Goal: Communication & Community: Participate in discussion

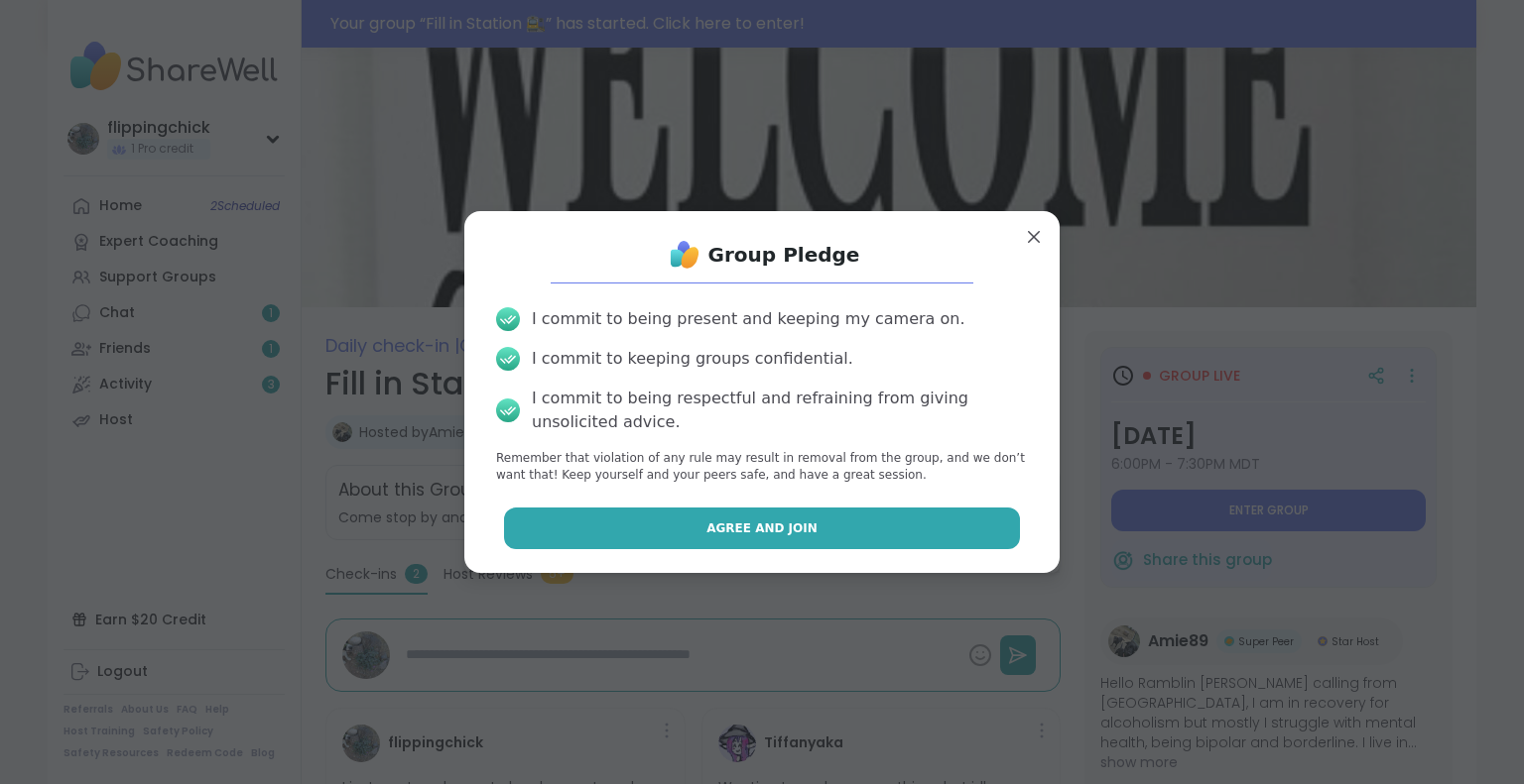
click at [857, 520] on button "Agree and Join" at bounding box center [762, 528] width 517 height 42
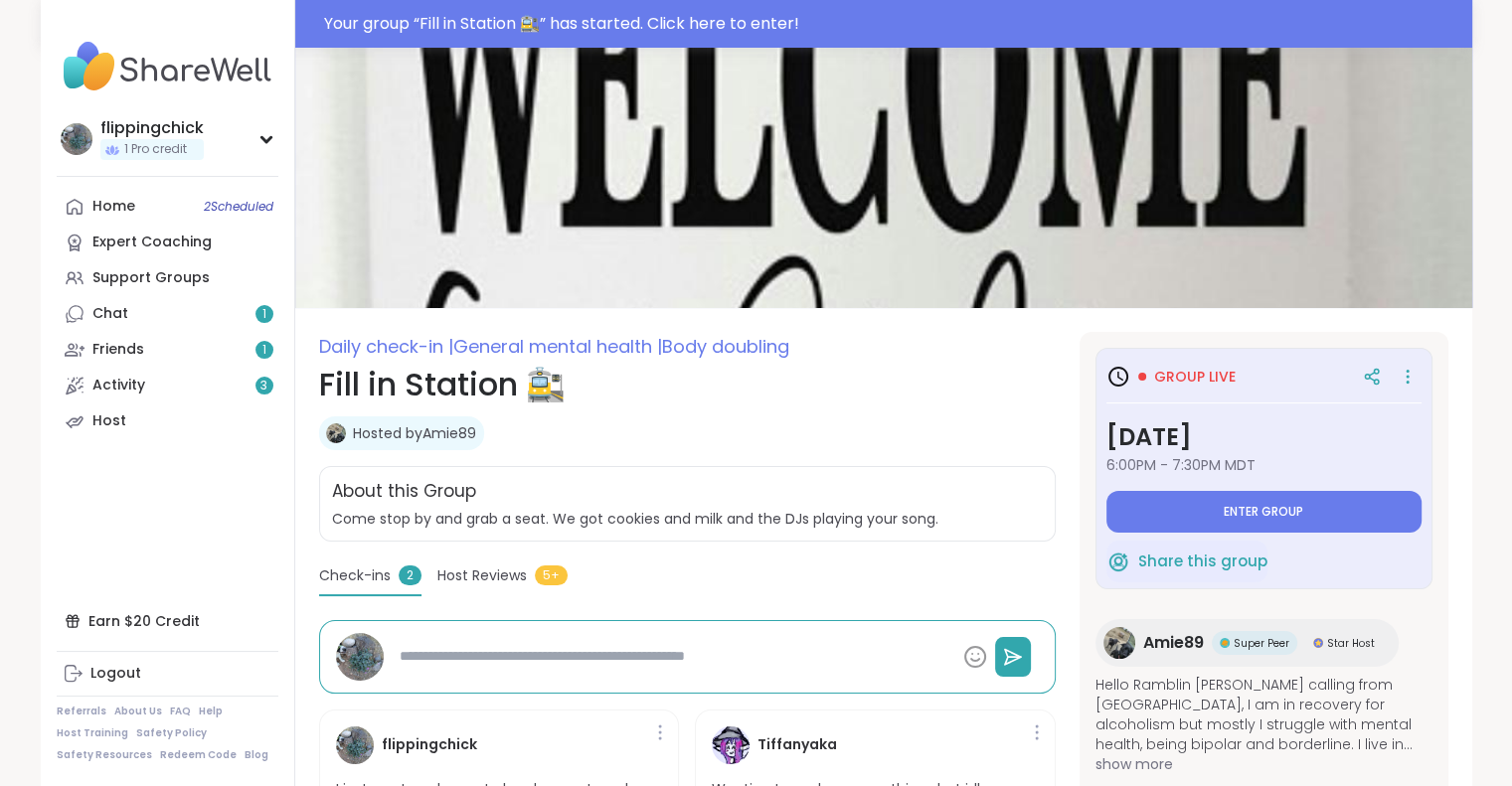
type textarea "*"
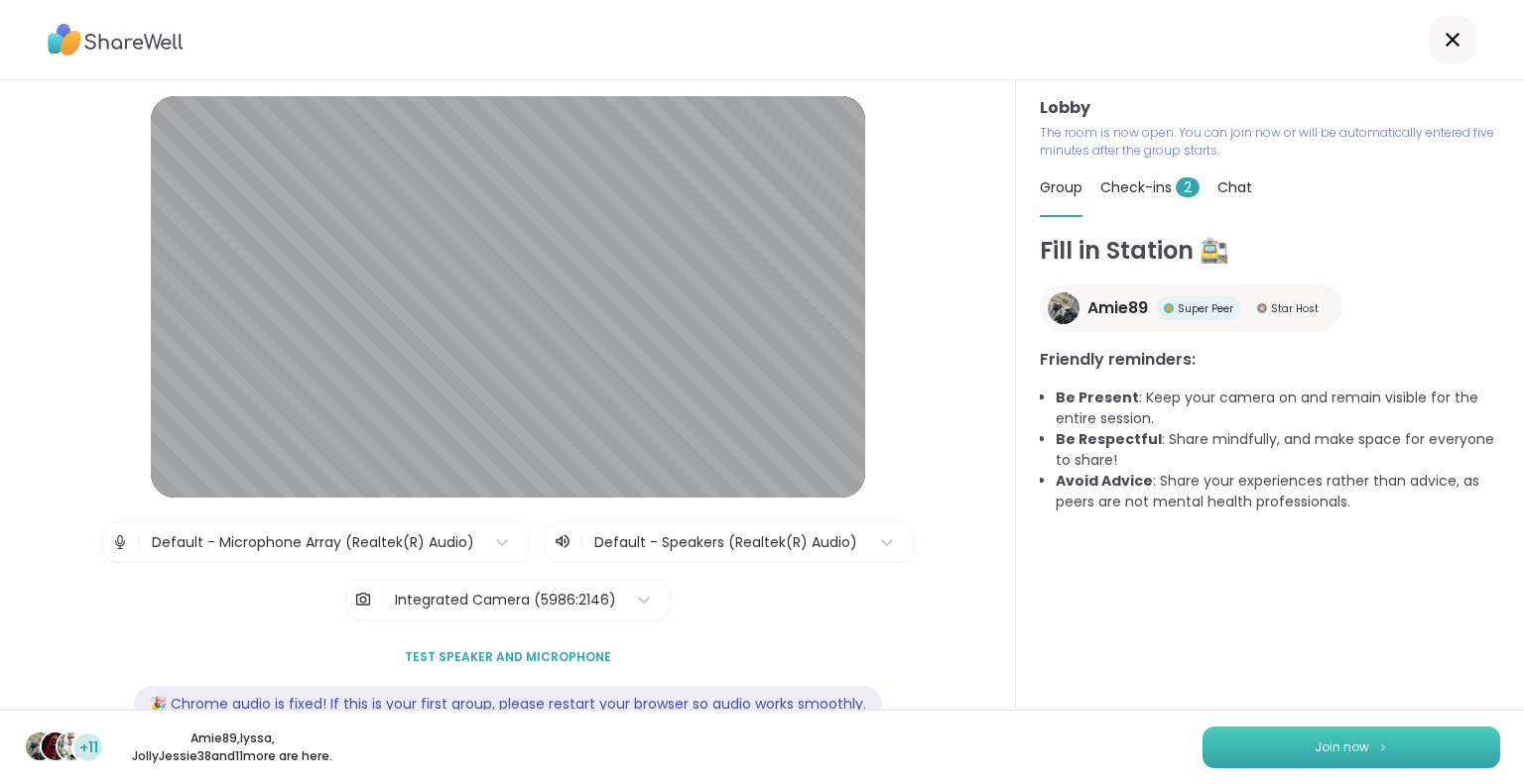
click at [1218, 737] on button "Join now" at bounding box center [1351, 748] width 298 height 42
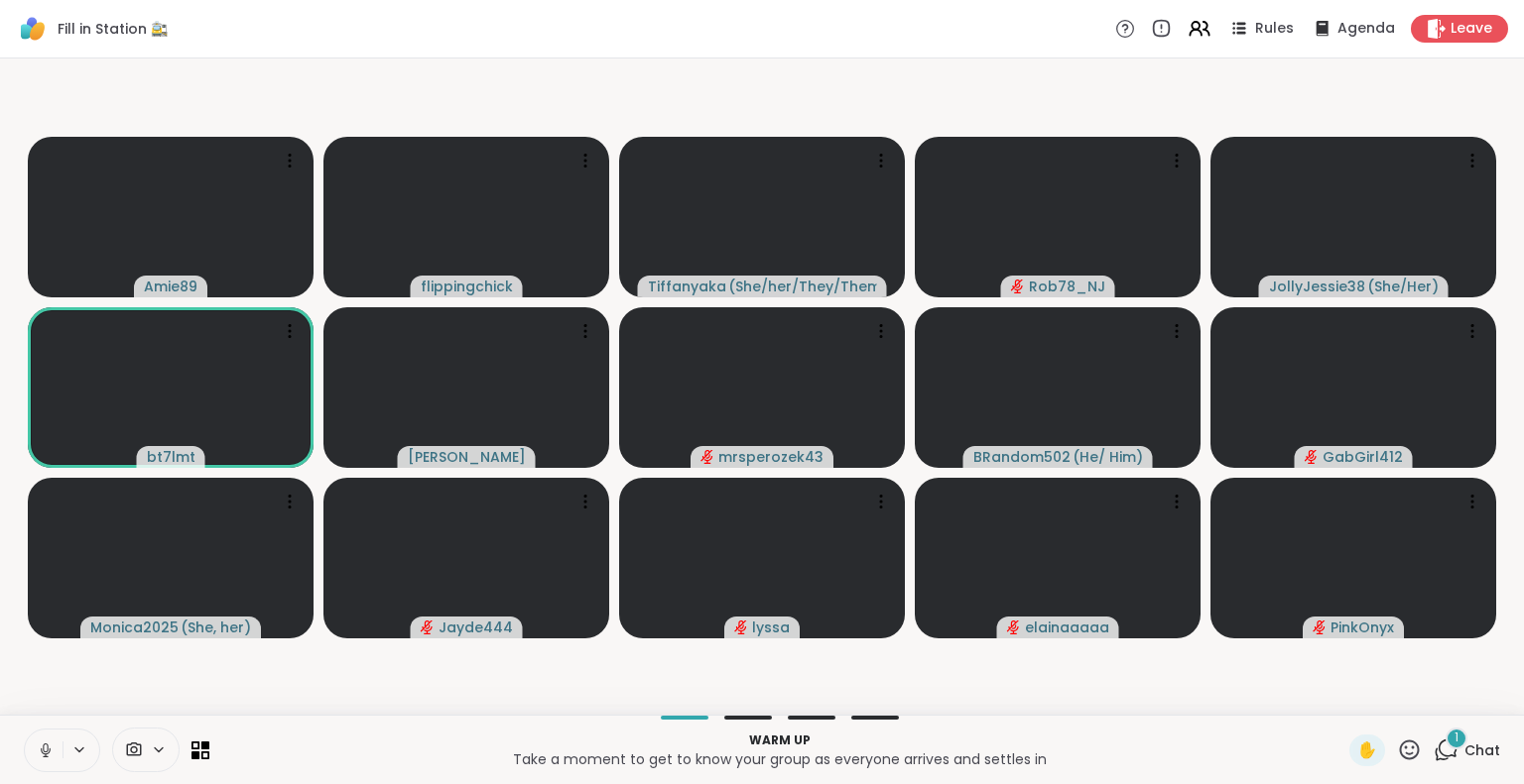
click at [55, 761] on button at bounding box center [44, 751] width 38 height 42
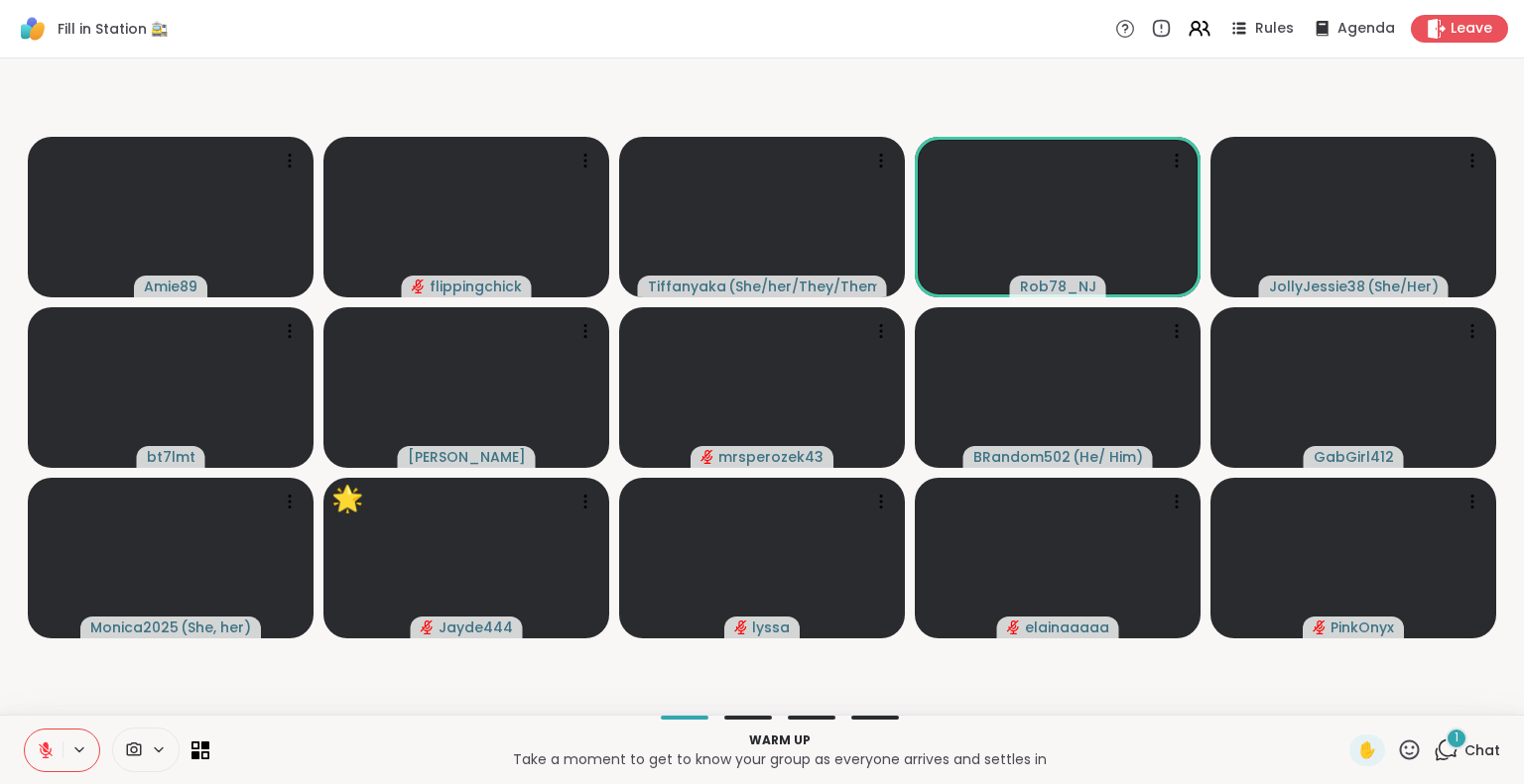
click at [156, 749] on icon at bounding box center [159, 750] width 16 height 17
click at [1398, 755] on icon at bounding box center [1409, 750] width 25 height 25
click at [201, 749] on icon at bounding box center [205, 745] width 9 height 9
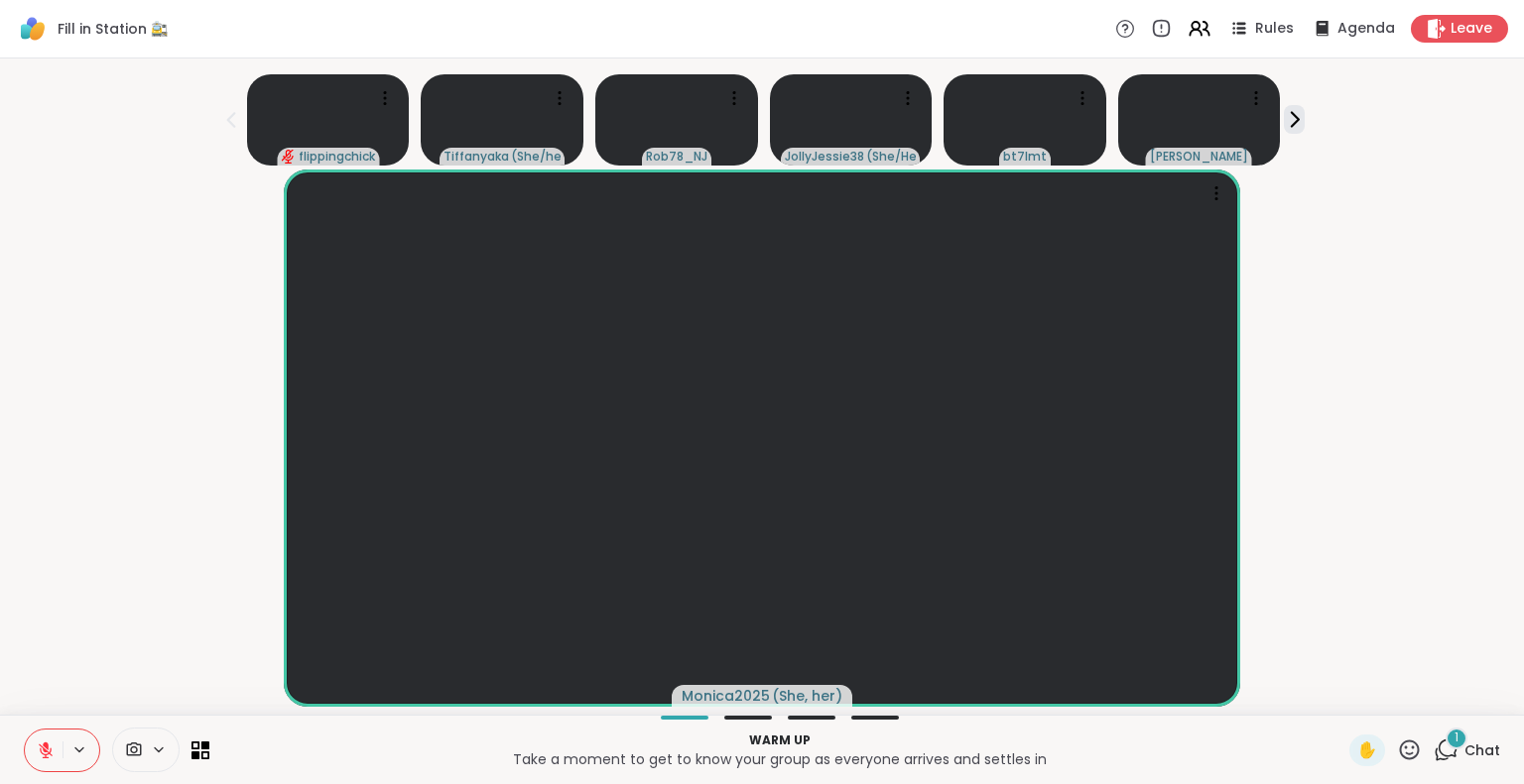
click at [158, 755] on icon at bounding box center [159, 750] width 16 height 17
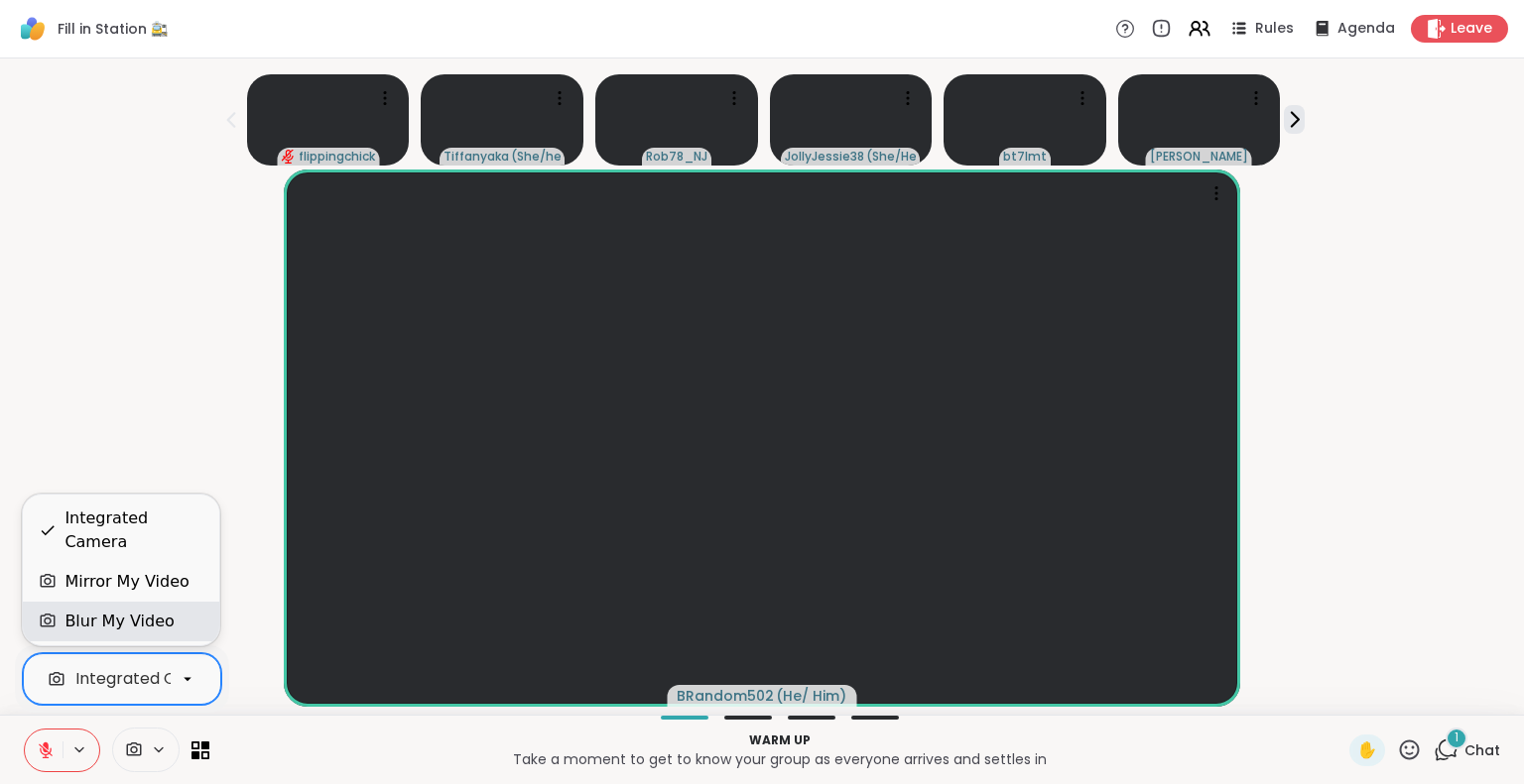
click at [143, 621] on div "Blur My Video" at bounding box center [119, 622] width 109 height 24
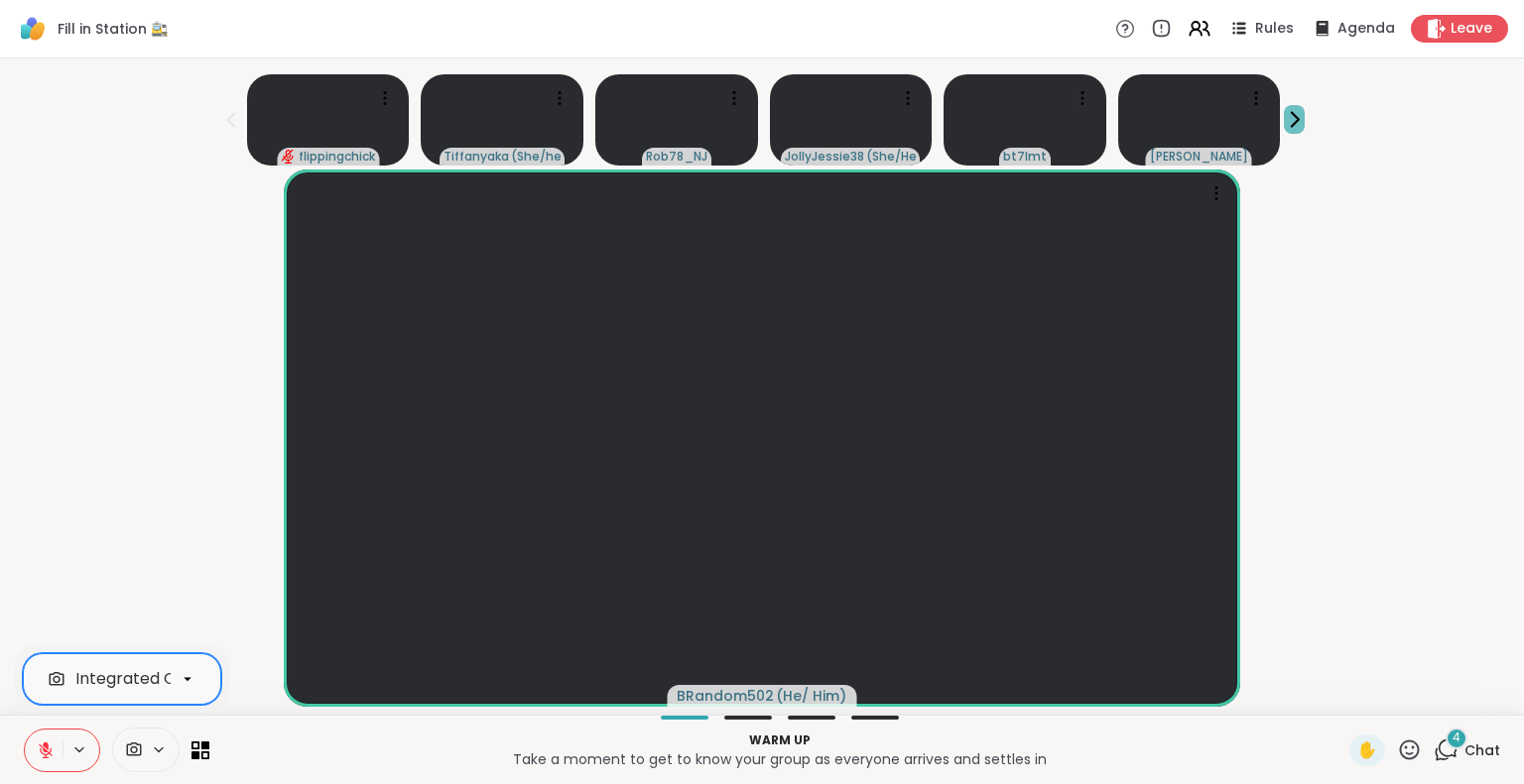
click at [1297, 121] on icon at bounding box center [1295, 120] width 7 height 14
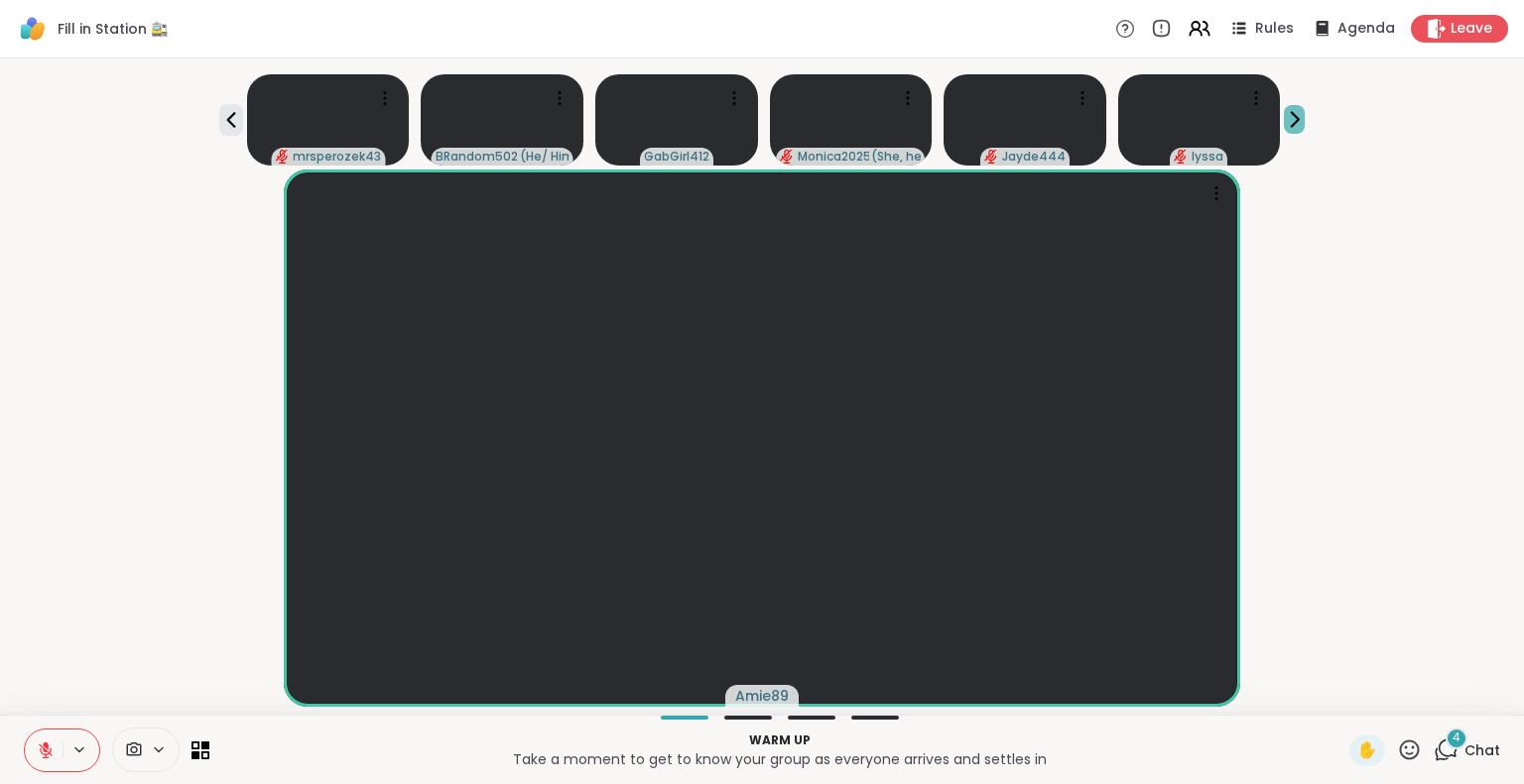
click at [1297, 121] on icon at bounding box center [1295, 120] width 7 height 14
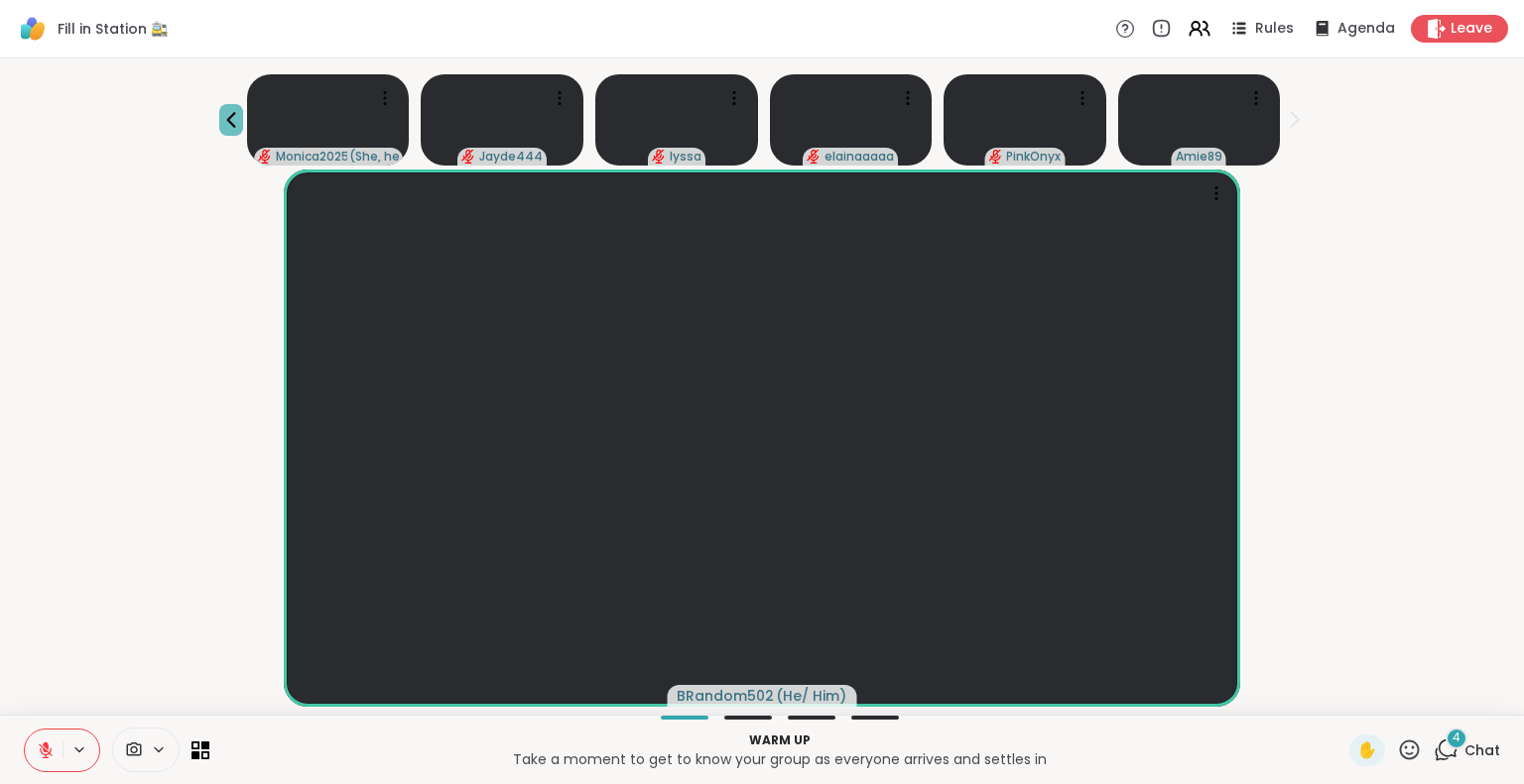
click at [225, 118] on icon at bounding box center [231, 120] width 24 height 24
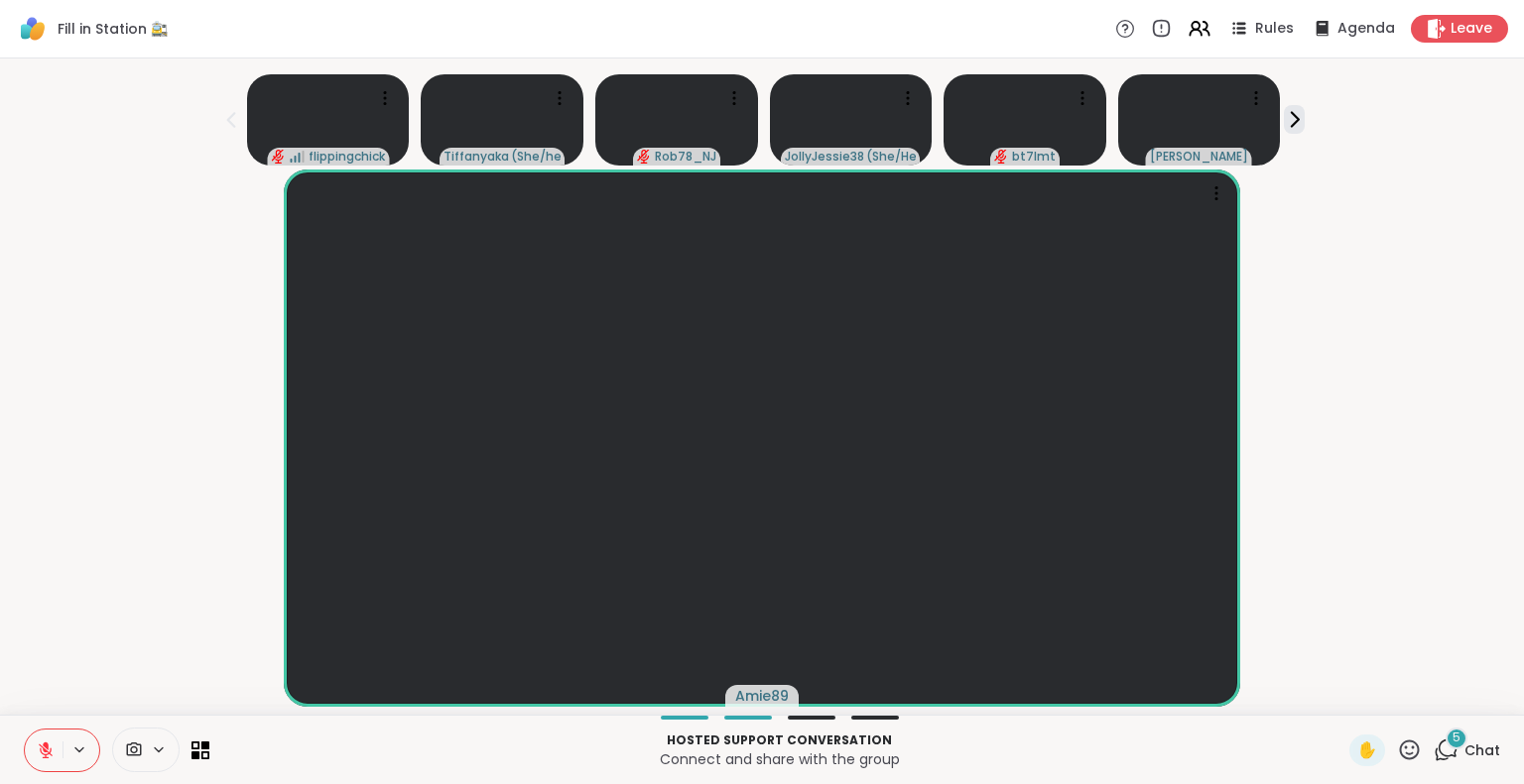
click at [29, 755] on button at bounding box center [44, 751] width 38 height 42
click at [46, 752] on icon at bounding box center [45, 748] width 5 height 9
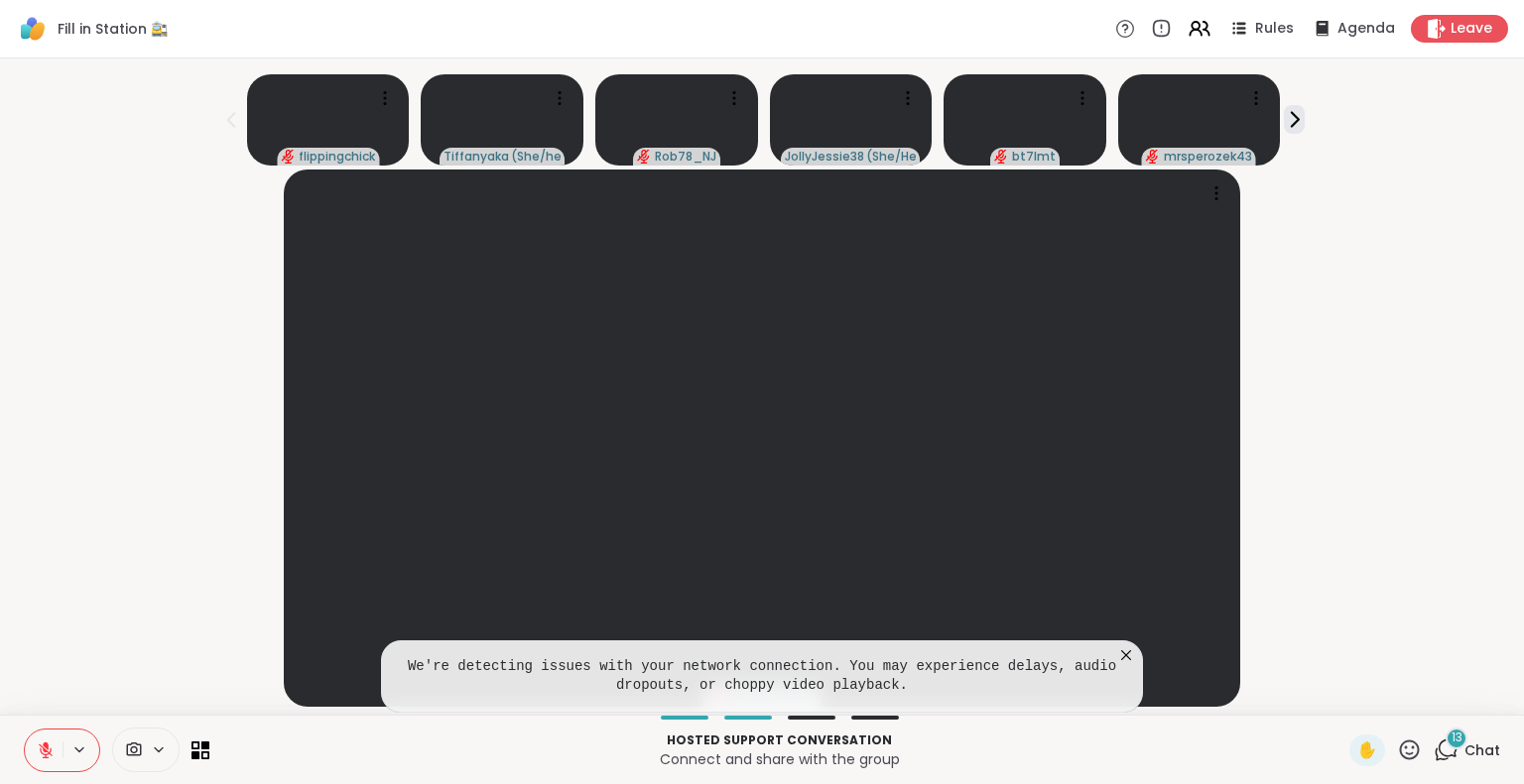
click at [41, 745] on icon at bounding box center [46, 751] width 18 height 18
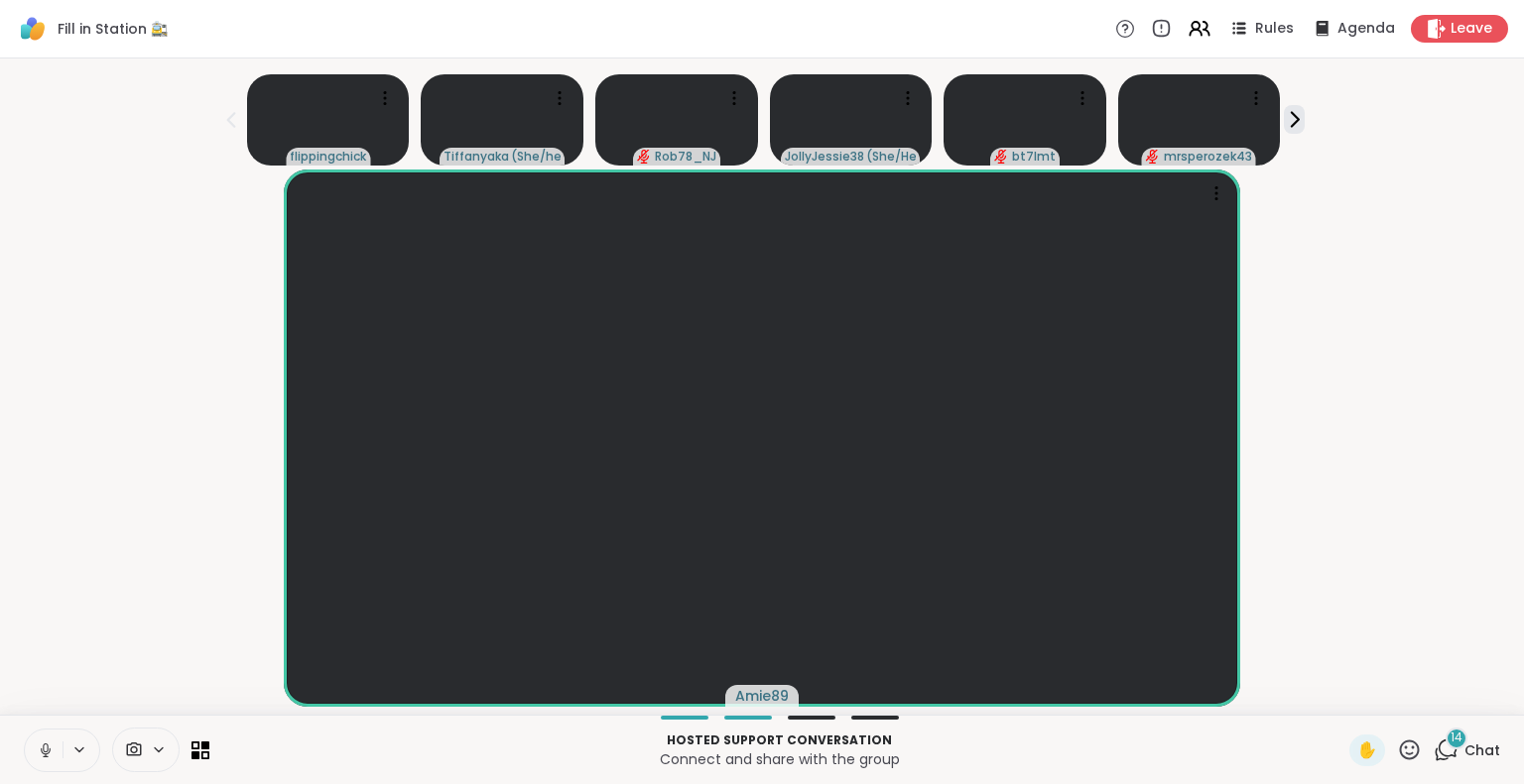
click at [40, 751] on icon at bounding box center [46, 751] width 18 height 18
click at [1523, 309] on html "Fill in Station 🚉 Rules Agenda Leave flippingchick Tiffanyaka ( She/her/They/Th…" at bounding box center [762, 392] width 1524 height 784
click at [58, 740] on button at bounding box center [44, 751] width 38 height 42
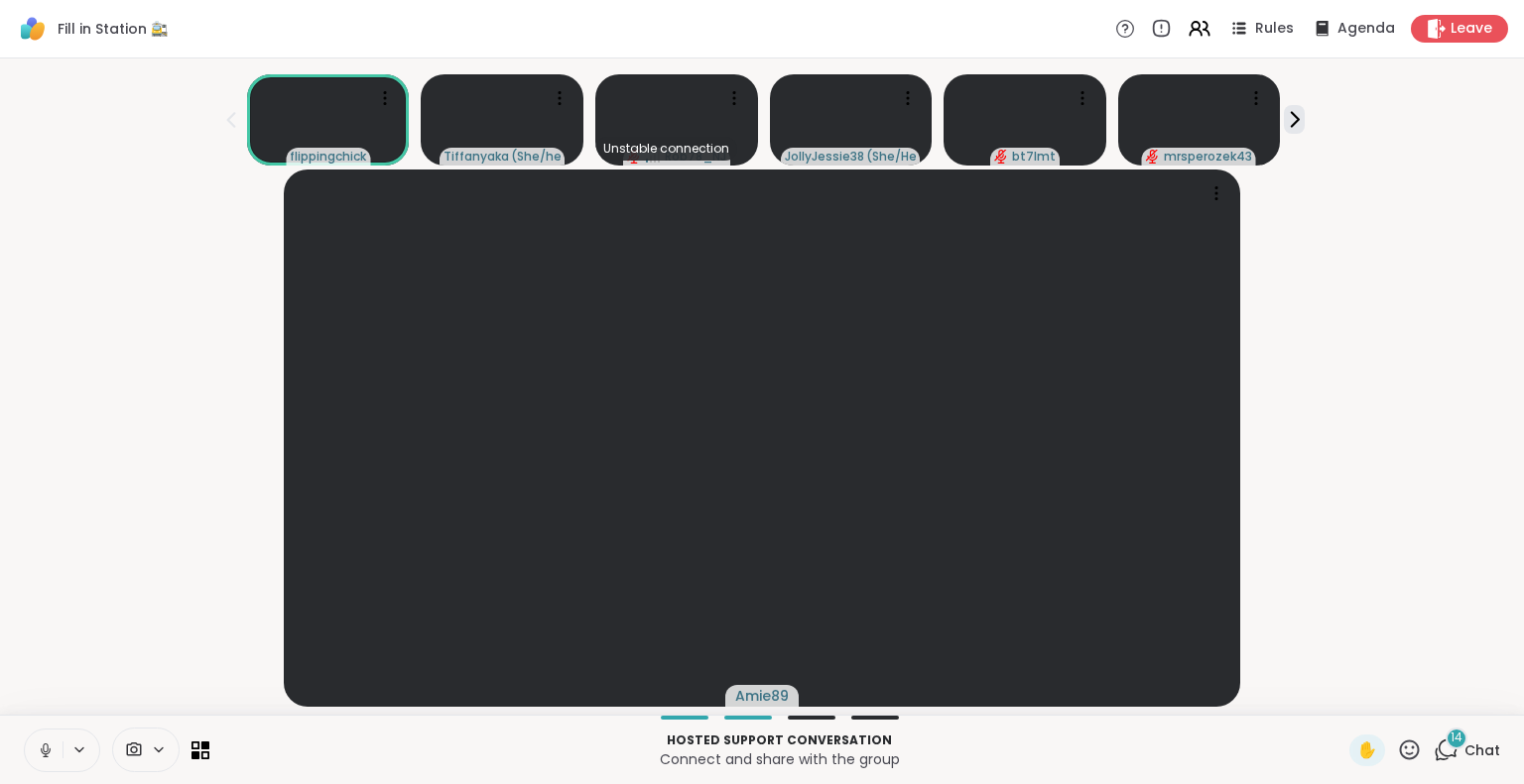
click at [58, 740] on button at bounding box center [44, 751] width 38 height 42
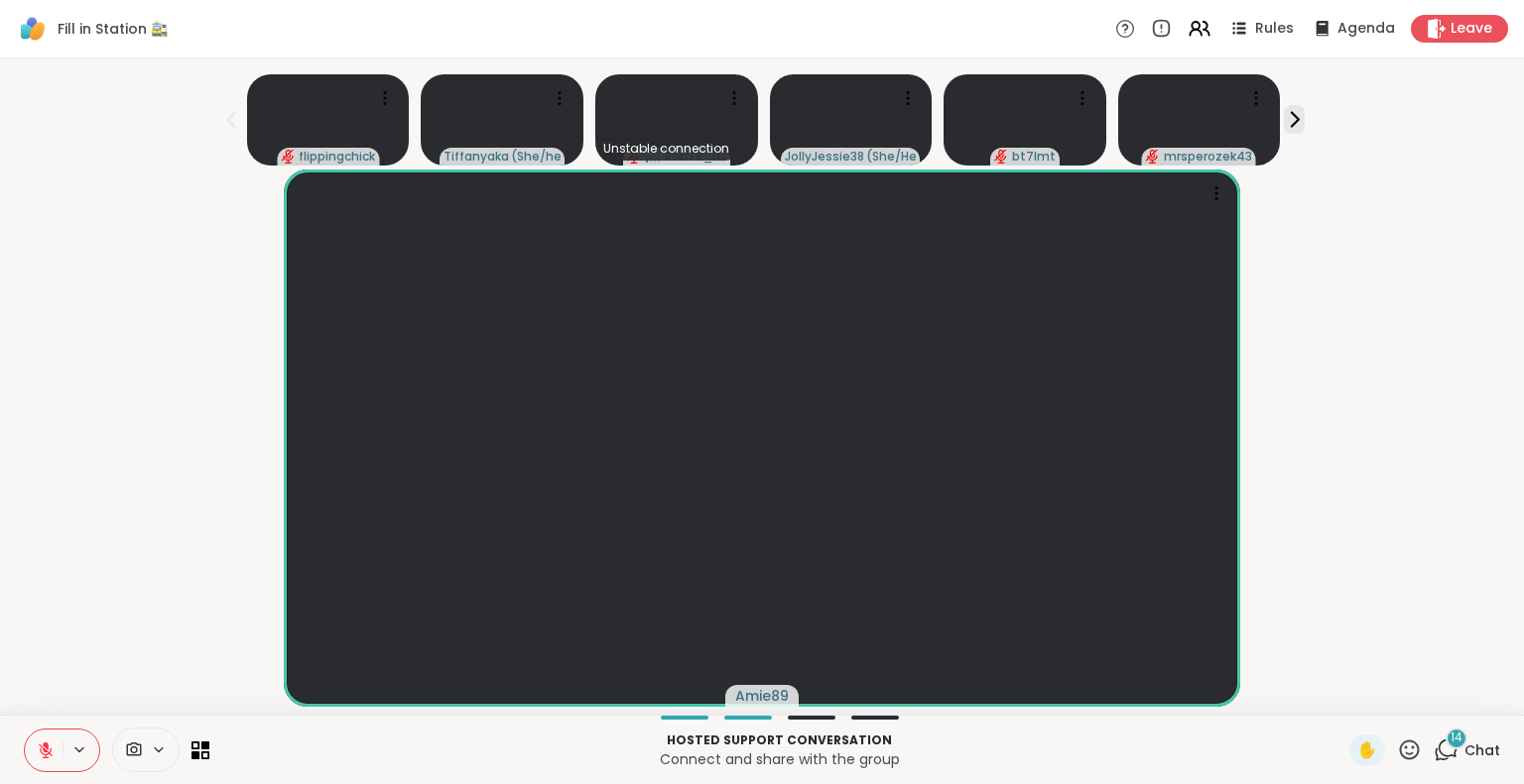
click at [59, 727] on div "Hosted support conversation Connect and share with the group ✋ 14 Chat" at bounding box center [762, 750] width 1524 height 70
click at [44, 741] on button at bounding box center [44, 751] width 38 height 42
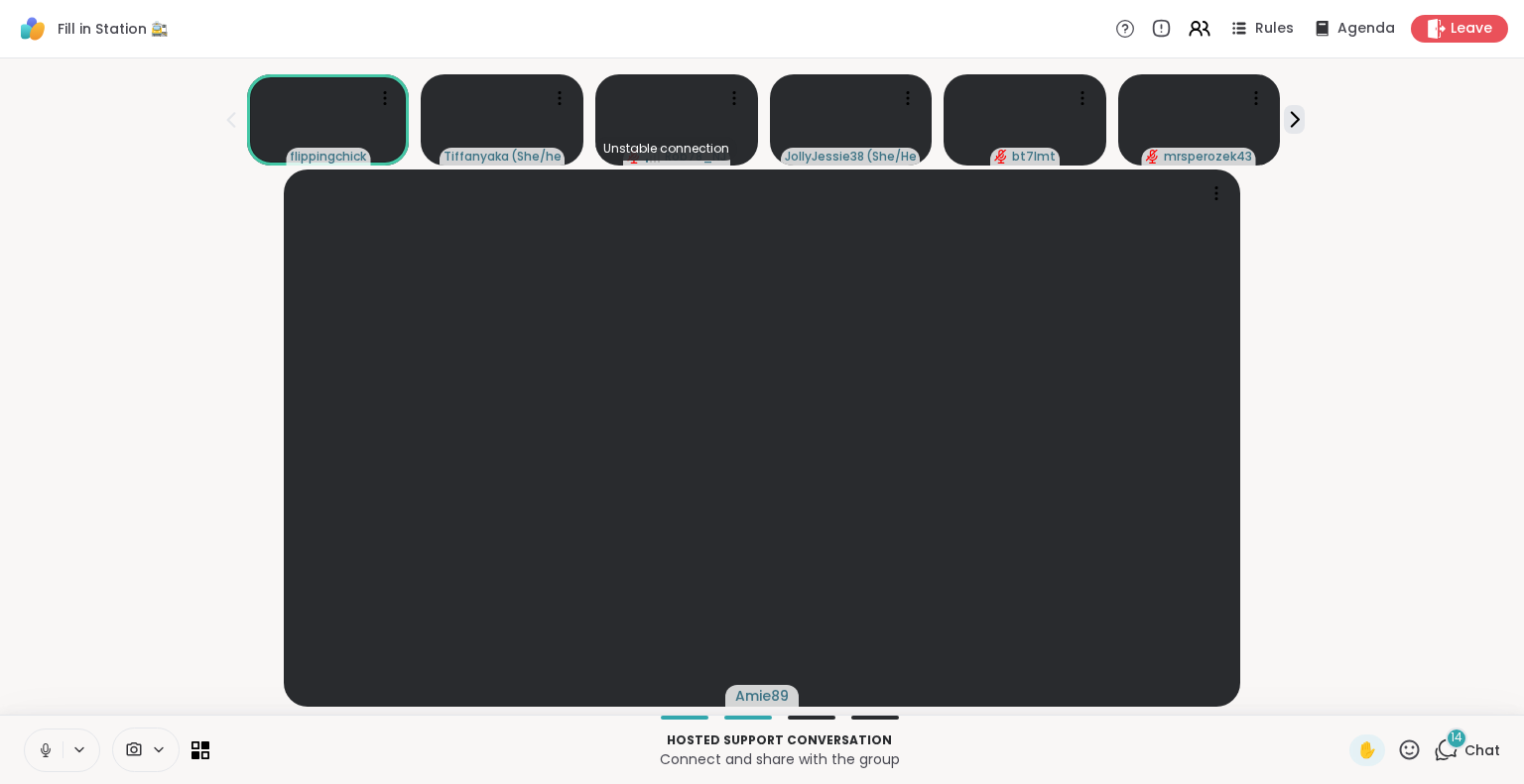
click at [44, 741] on button at bounding box center [44, 751] width 38 height 42
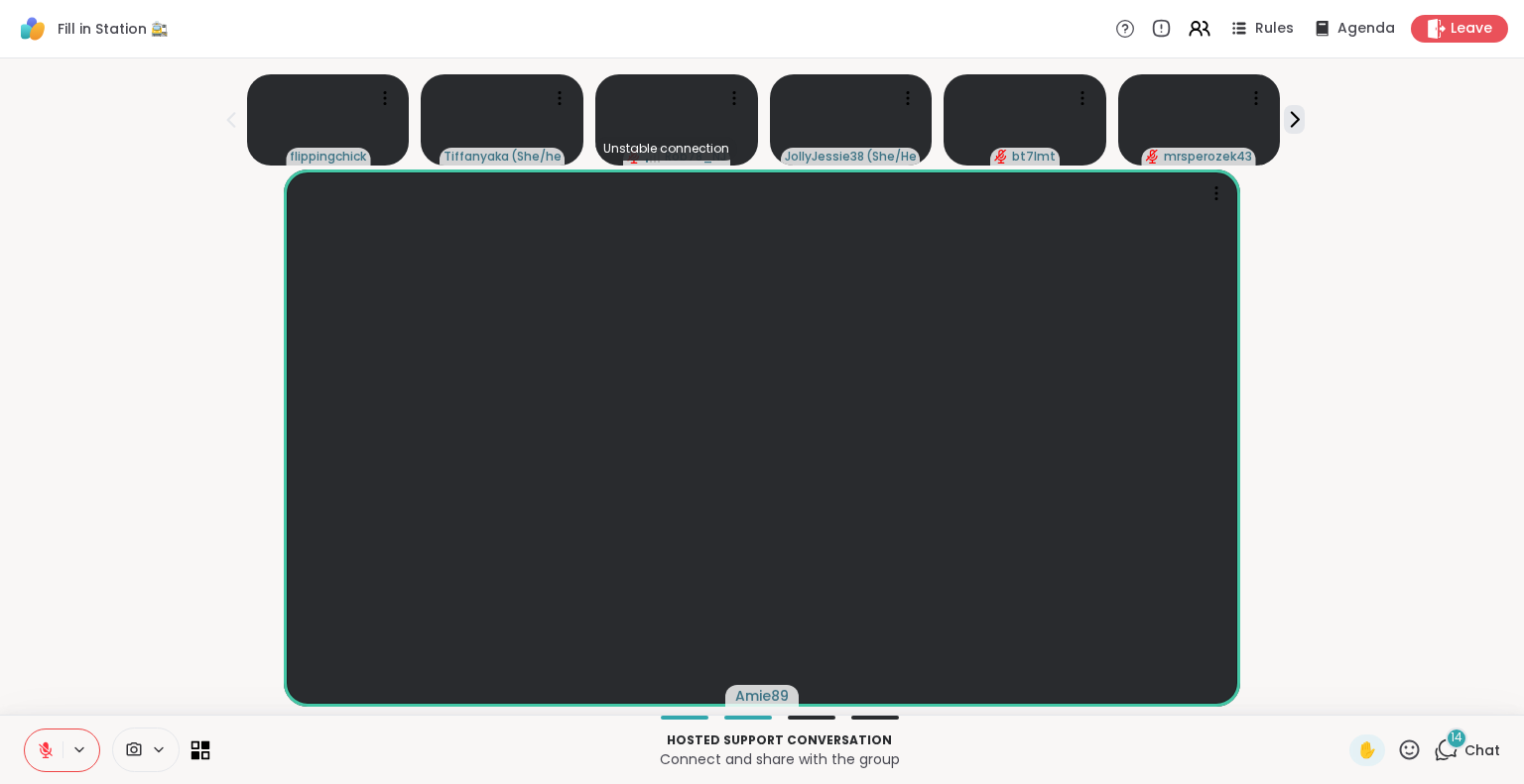
click at [199, 754] on icon at bounding box center [200, 750] width 19 height 19
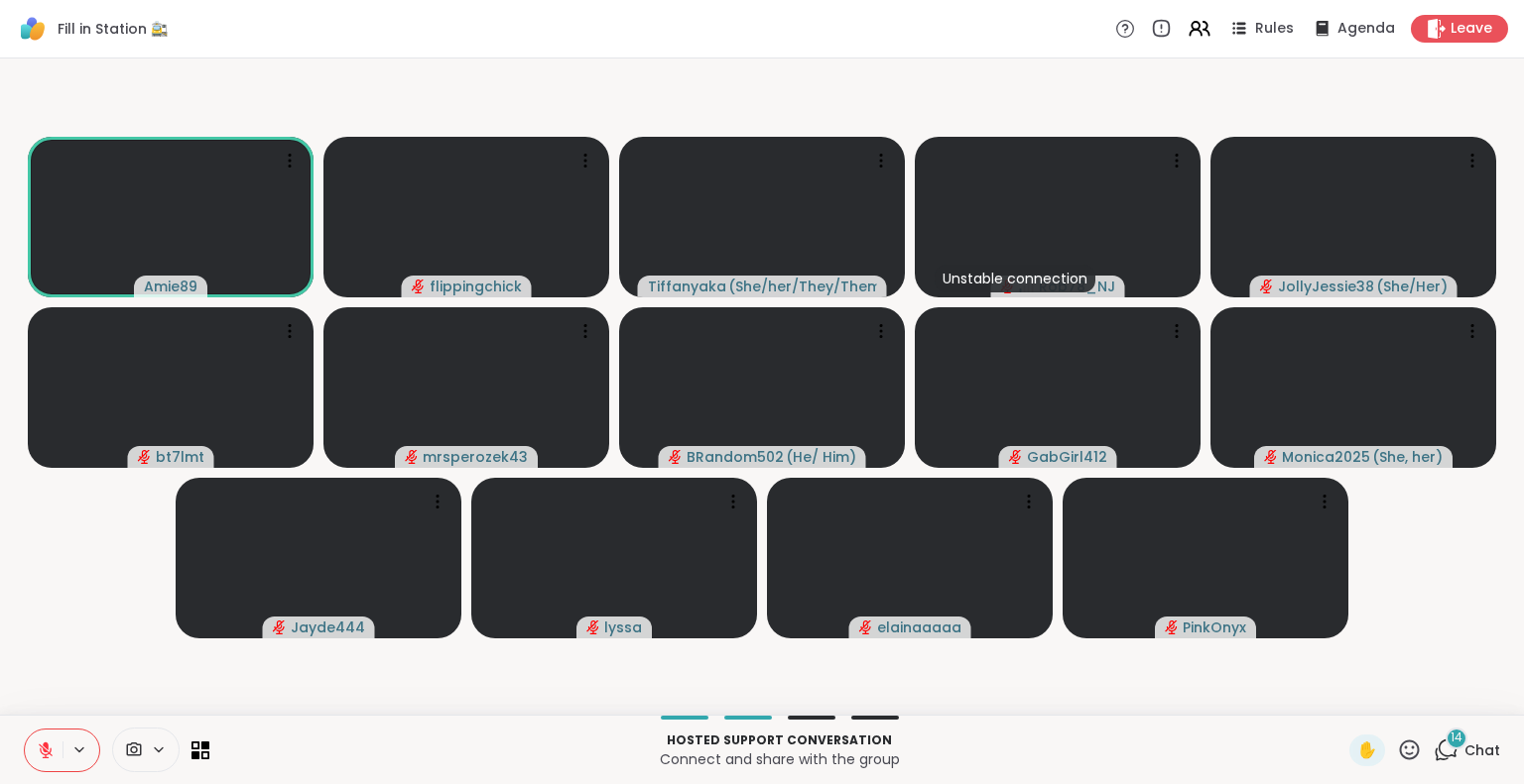
click at [1446, 754] on div "14 Chat" at bounding box center [1466, 751] width 67 height 32
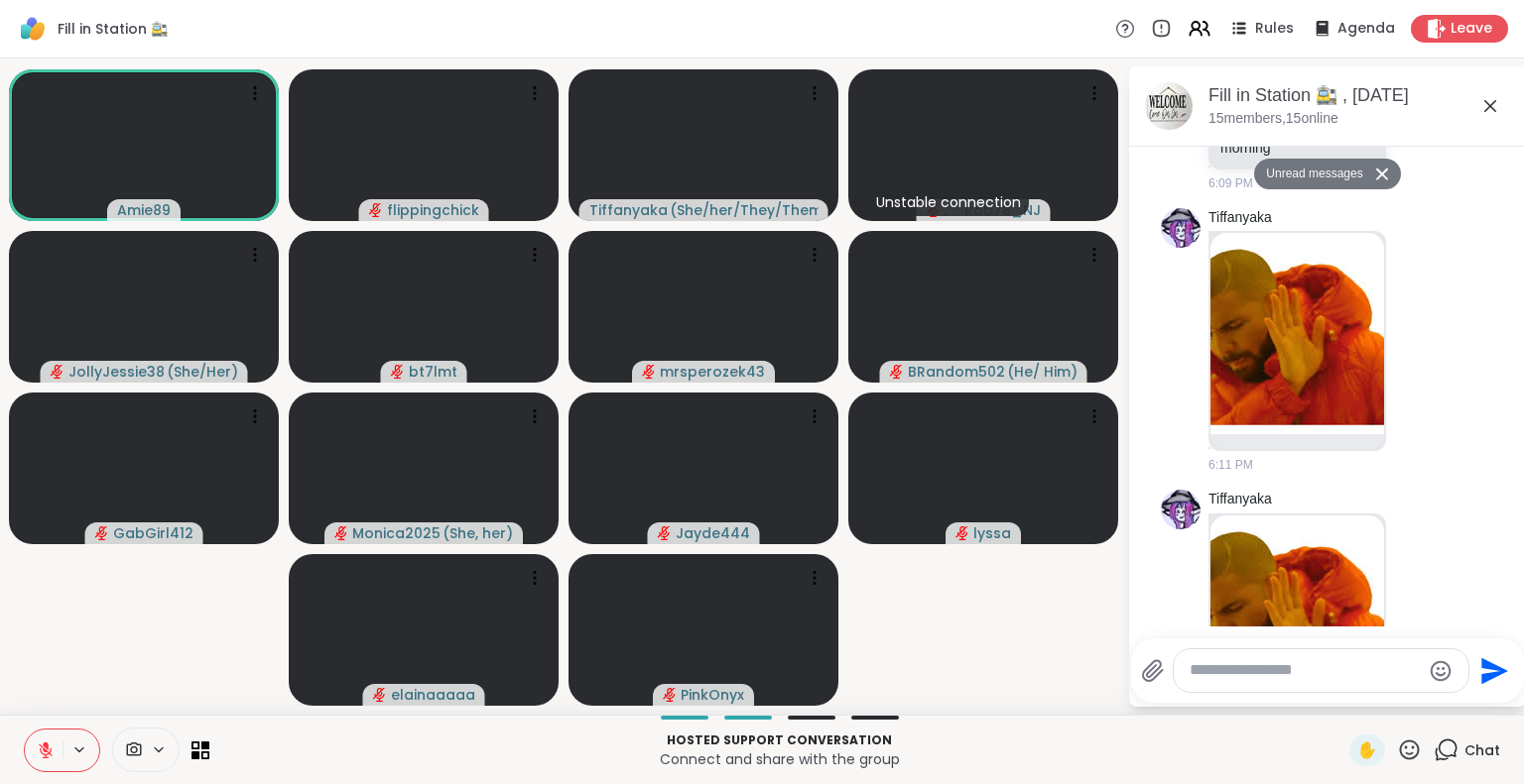
scroll to position [2050, 0]
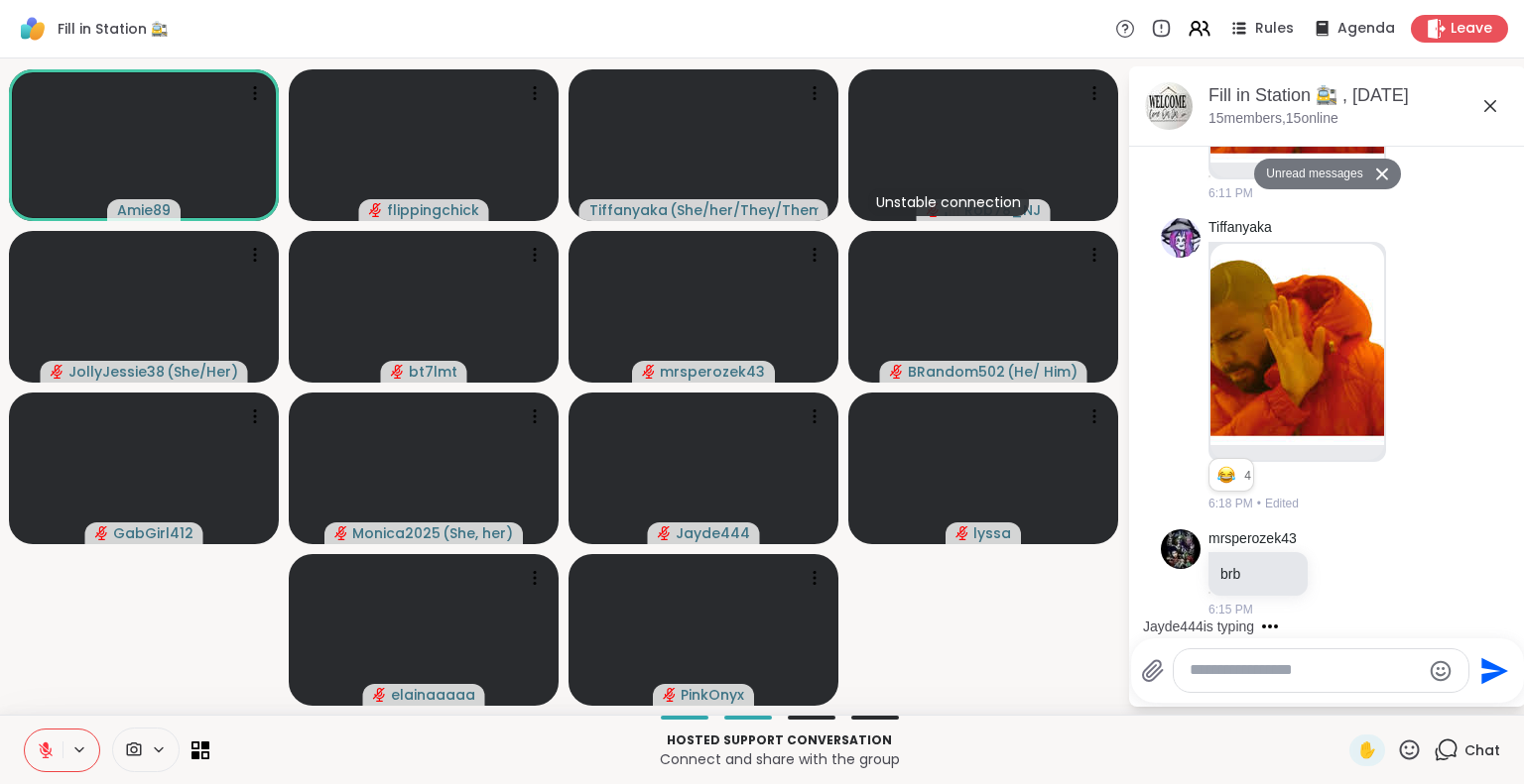
click at [1271, 678] on textarea "Type your message" at bounding box center [1305, 671] width 231 height 21
type textarea "********"
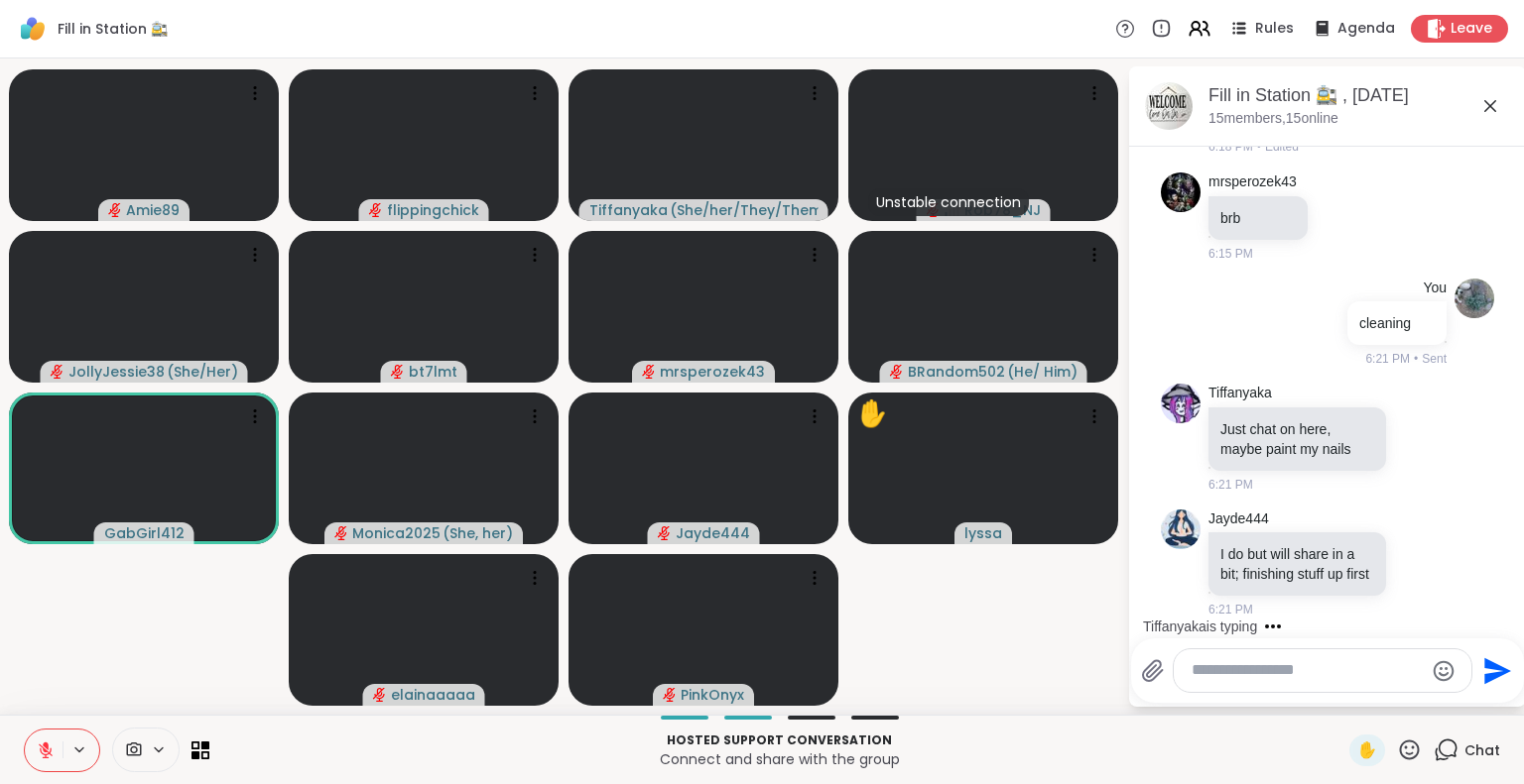
scroll to position [2503, 0]
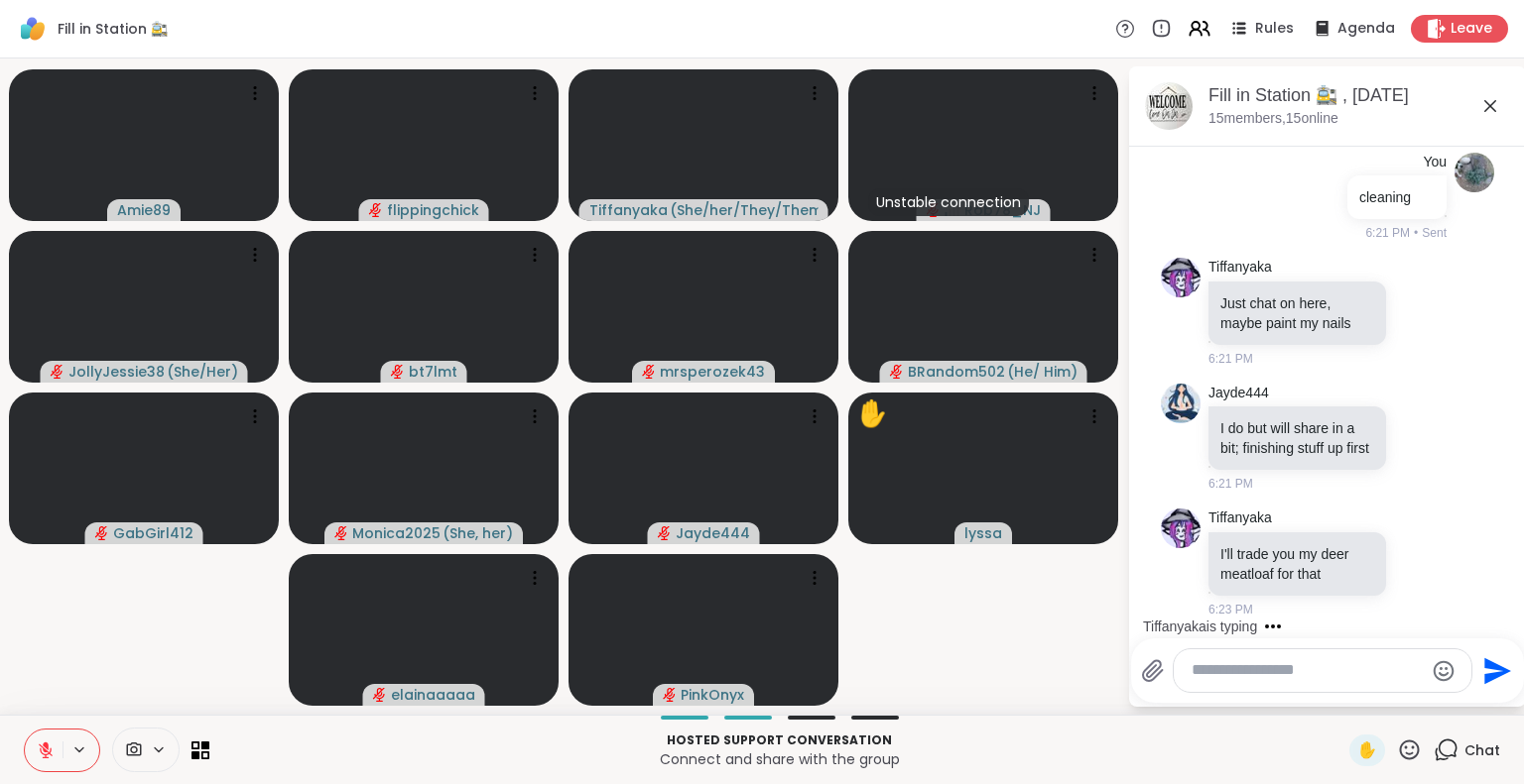
click at [49, 747] on icon at bounding box center [46, 751] width 18 height 18
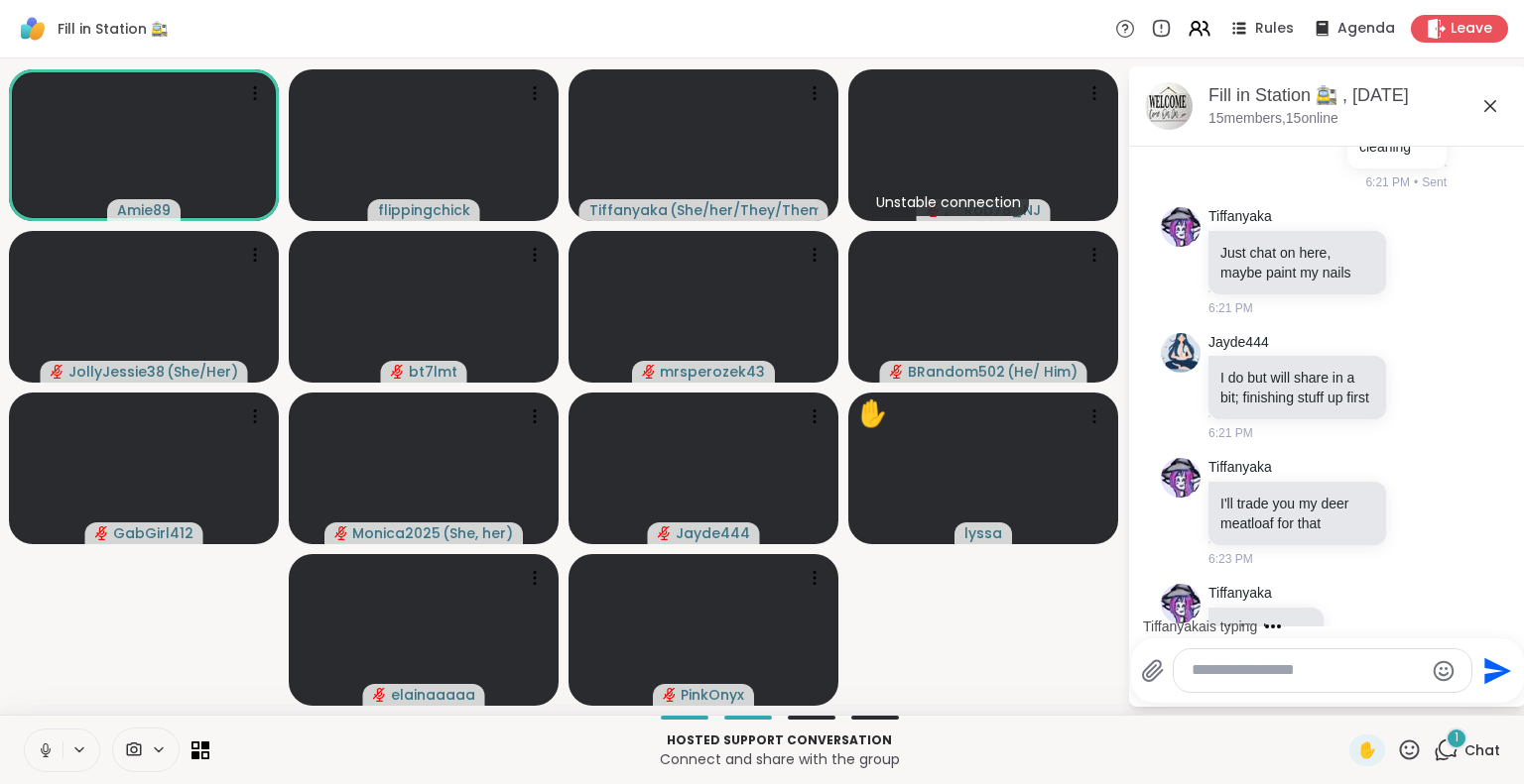
scroll to position [2609, 0]
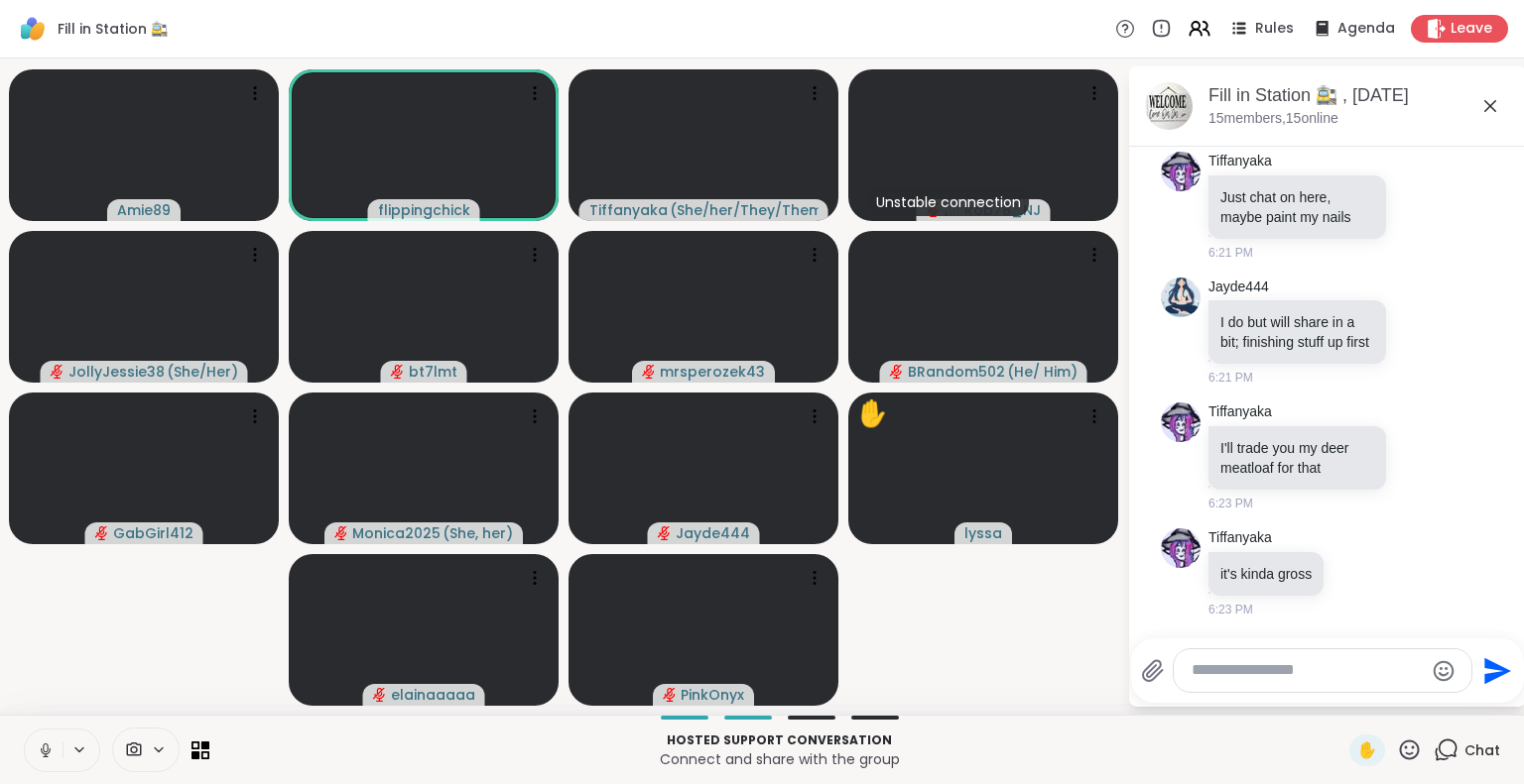
click at [49, 747] on icon at bounding box center [46, 751] width 18 height 18
click at [48, 740] on button at bounding box center [44, 751] width 38 height 42
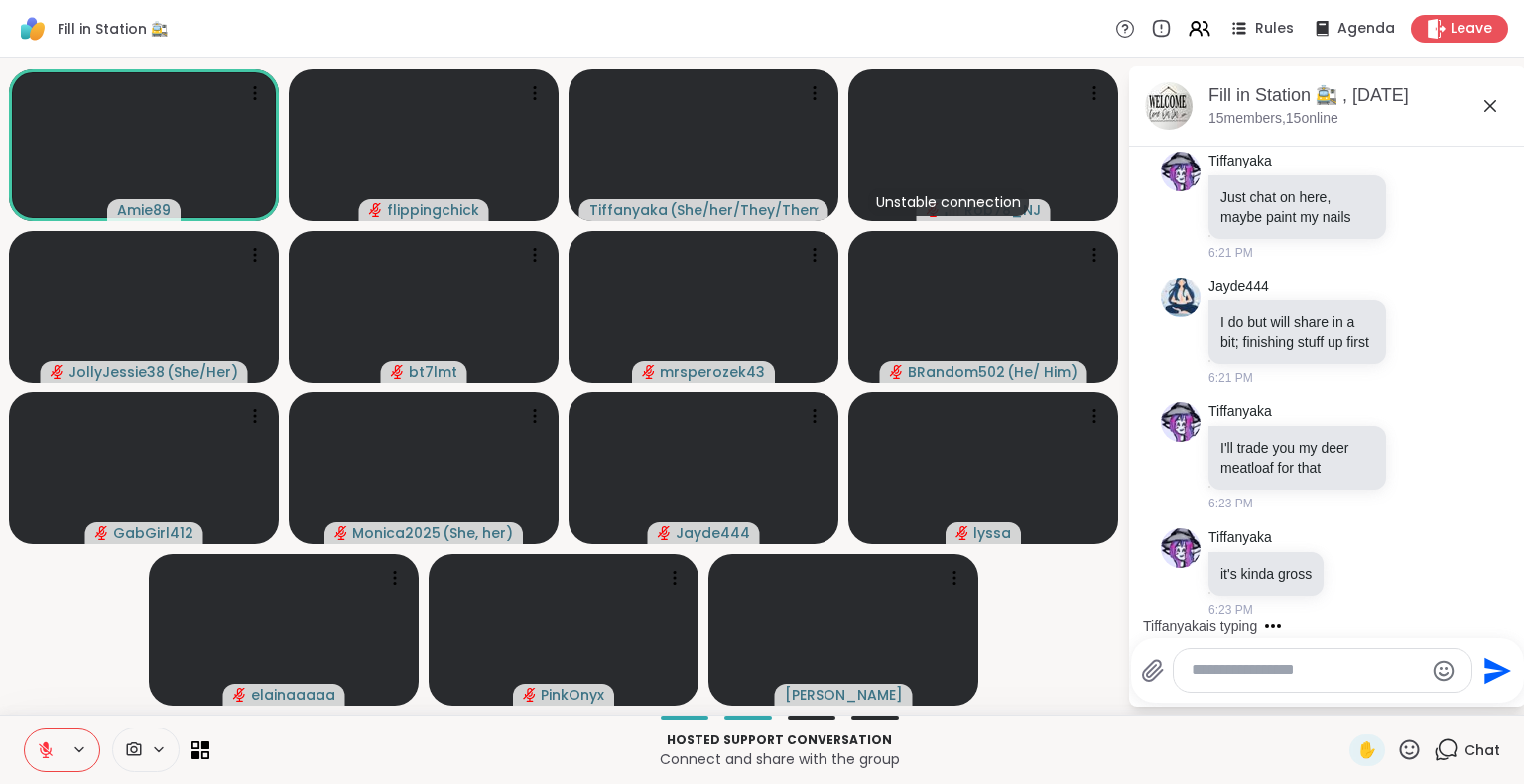
scroll to position [2713, 0]
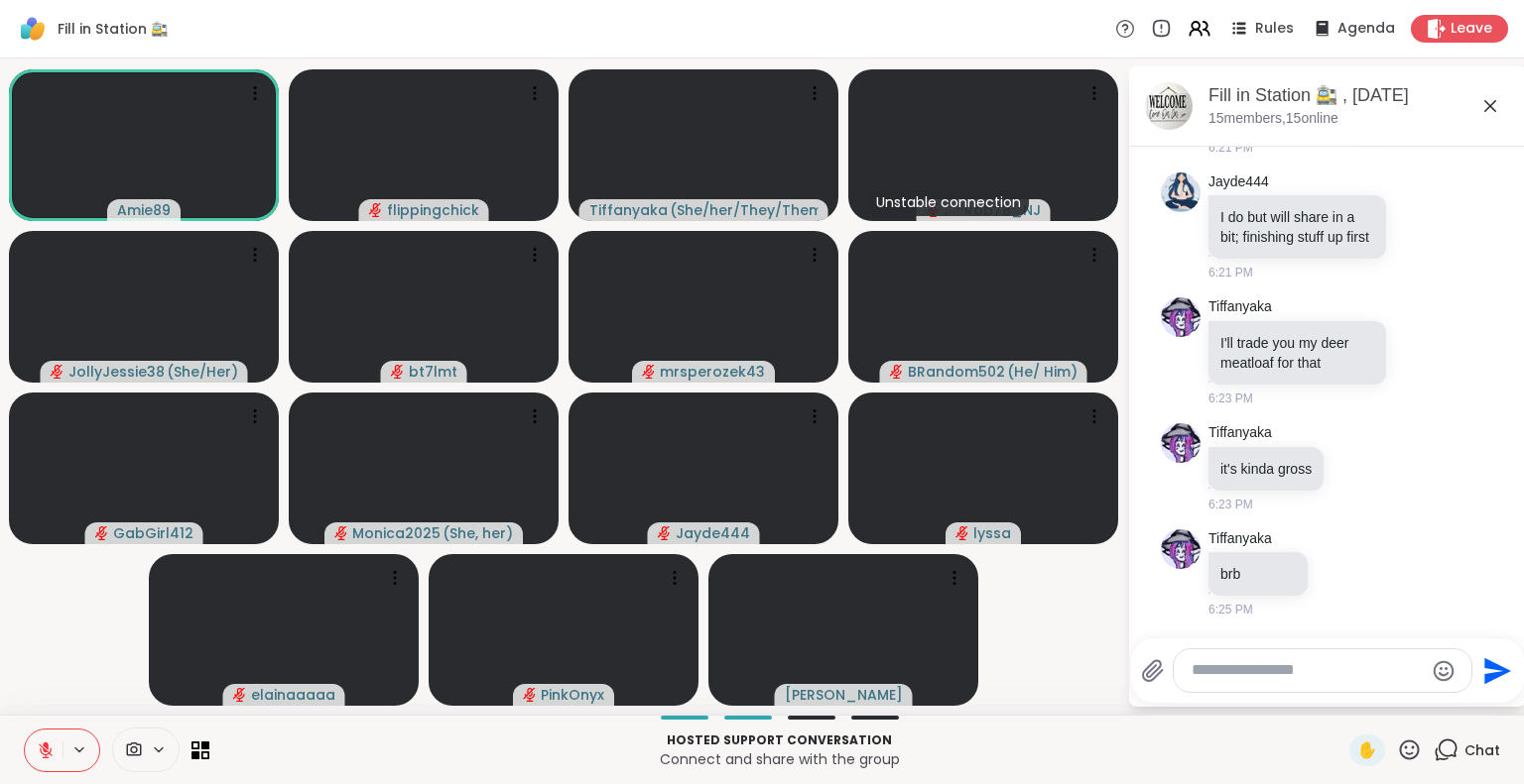
click at [48, 740] on button at bounding box center [44, 751] width 38 height 42
click at [1330, 666] on textarea "Type your message" at bounding box center [1307, 671] width 231 height 21
type textarea "**********"
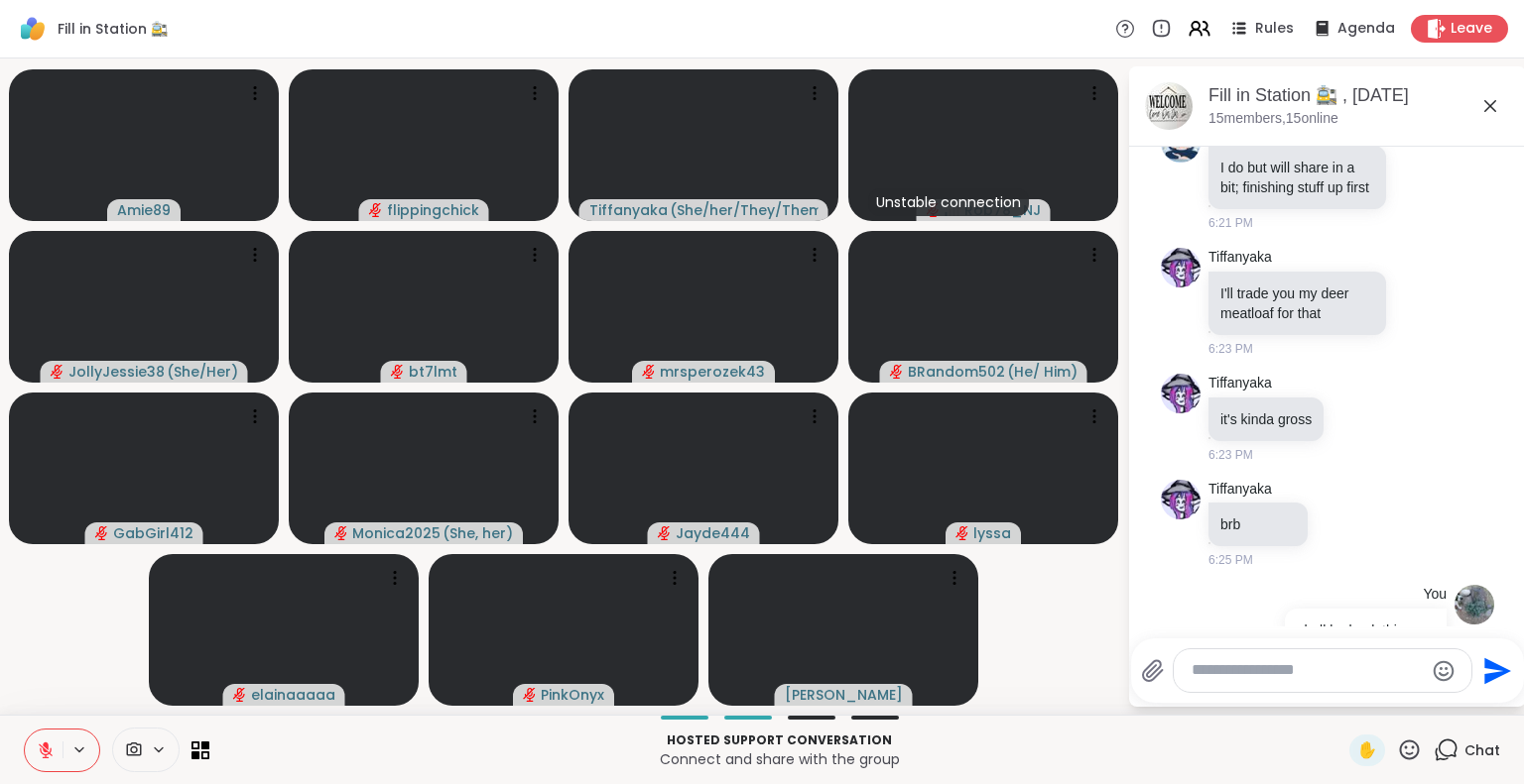
scroll to position [2840, 0]
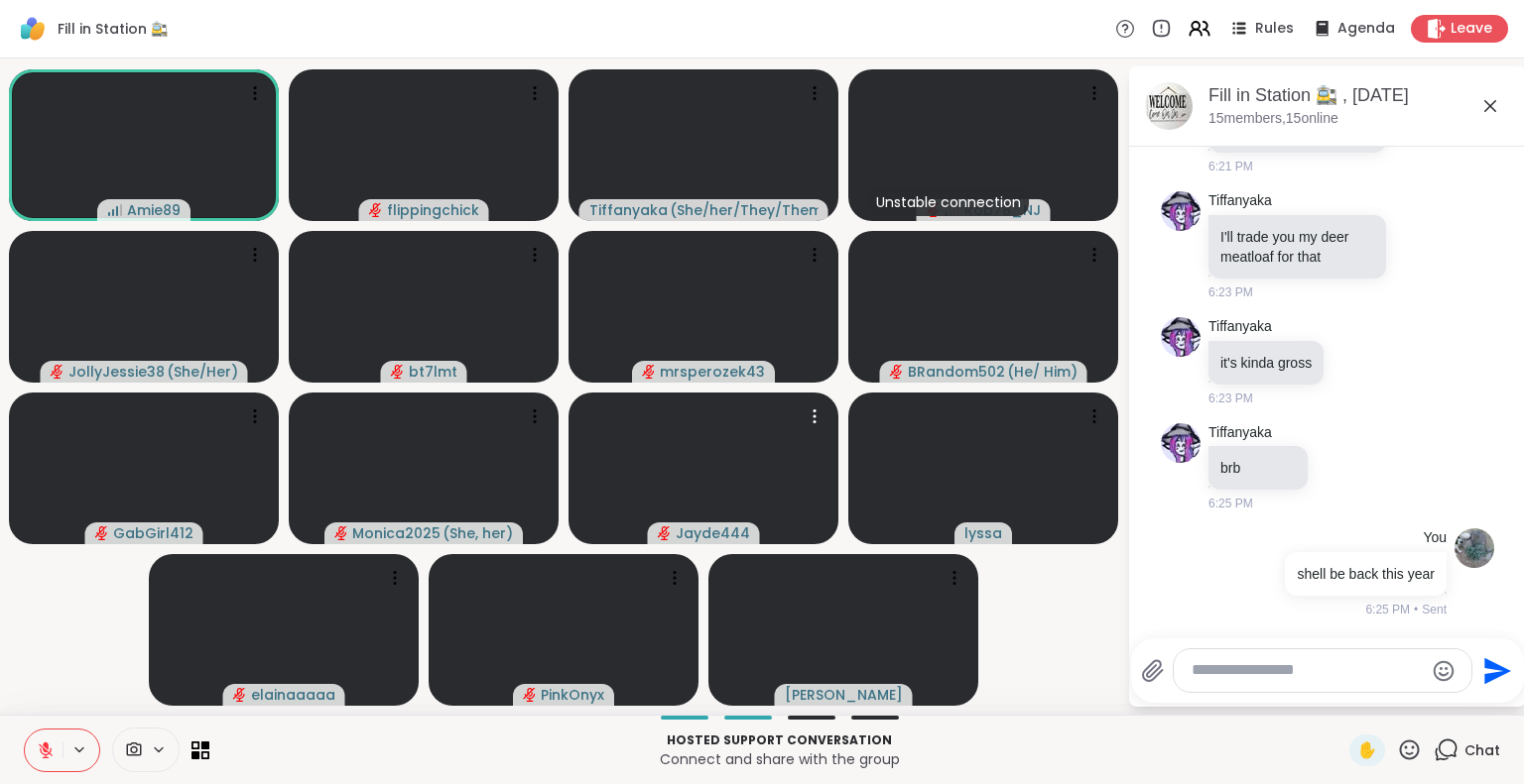
click at [45, 746] on icon at bounding box center [46, 746] width 6 height 8
click at [42, 749] on icon at bounding box center [46, 751] width 18 height 18
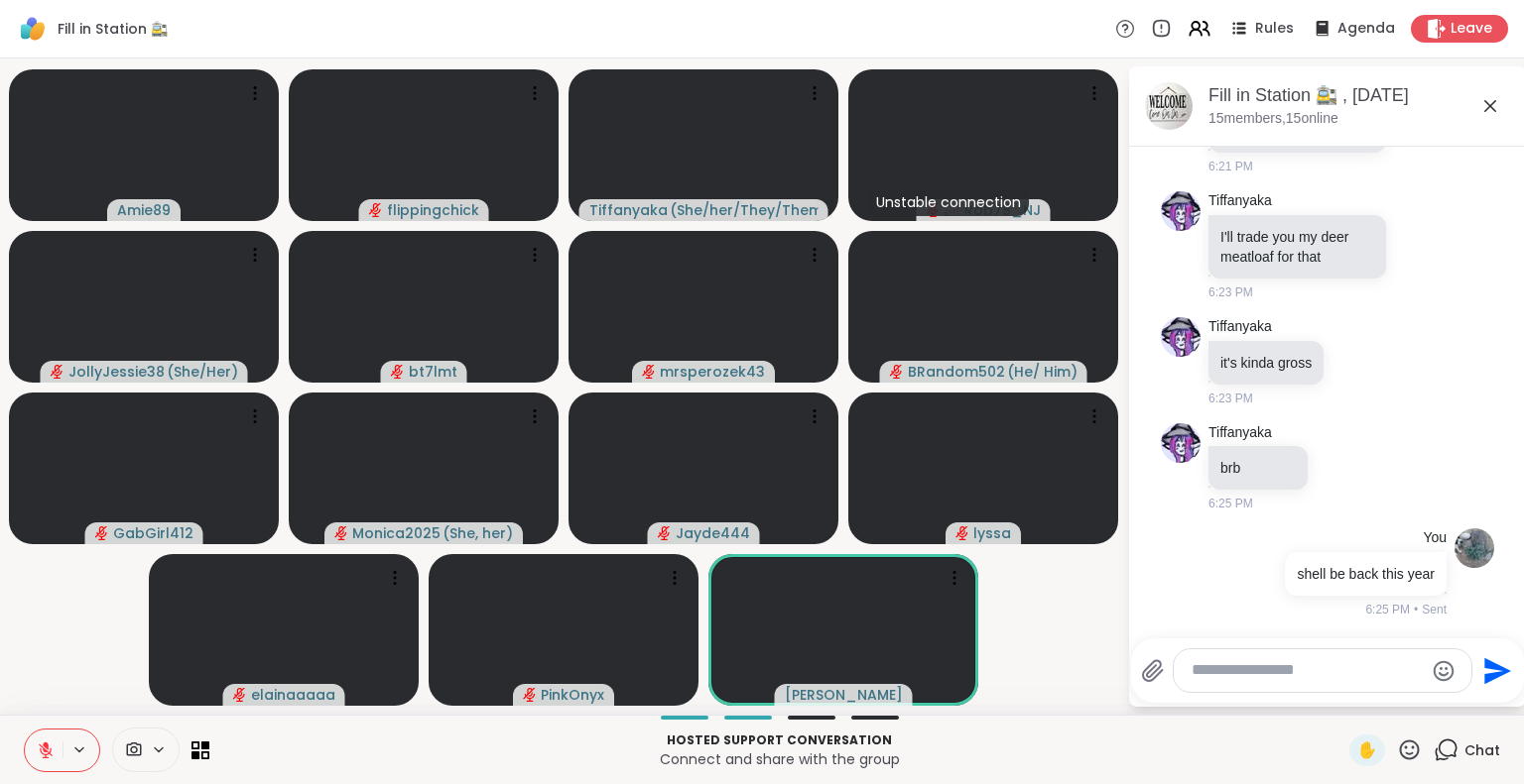
click at [42, 749] on icon at bounding box center [46, 751] width 18 height 18
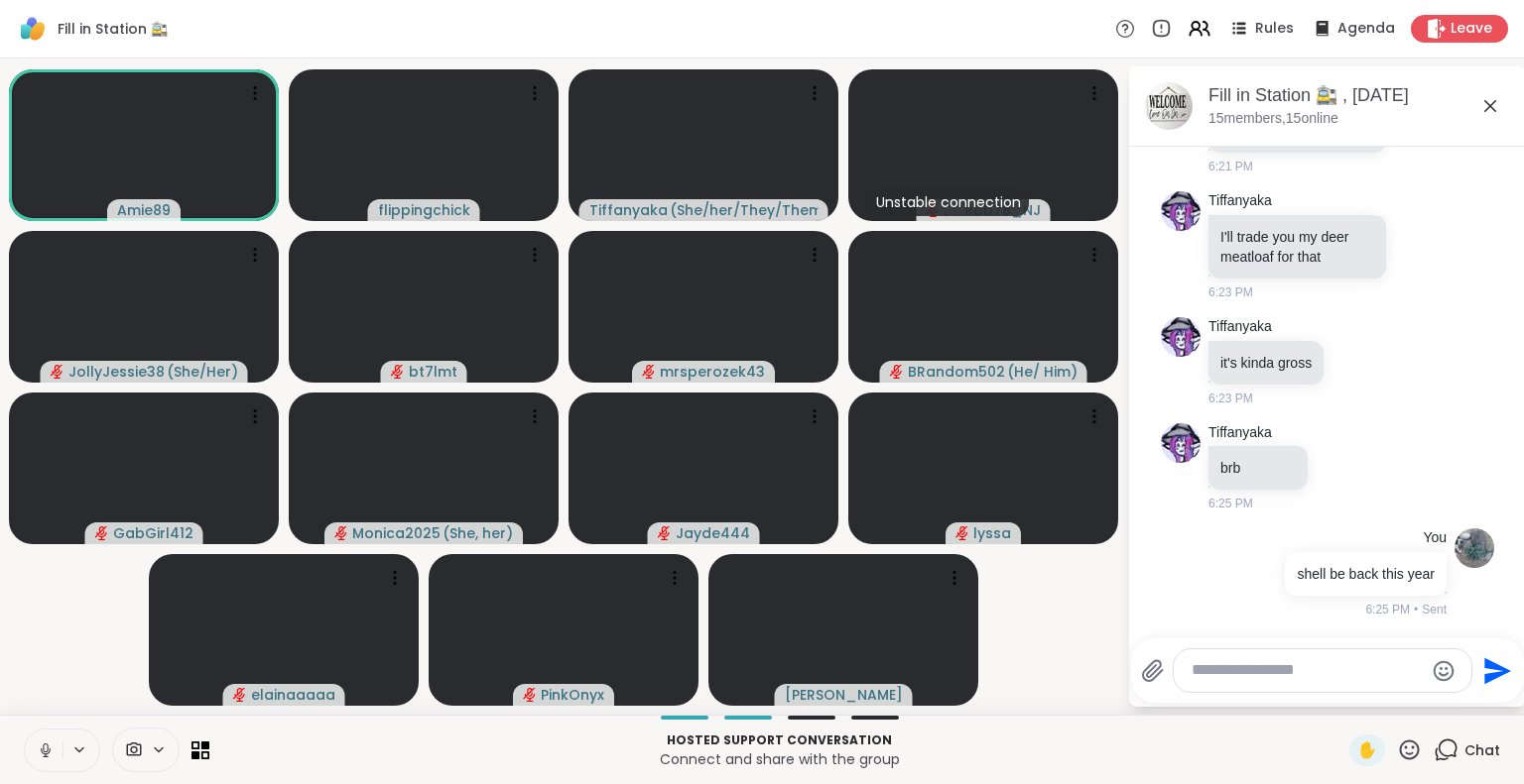
click at [42, 747] on icon at bounding box center [46, 751] width 18 height 18
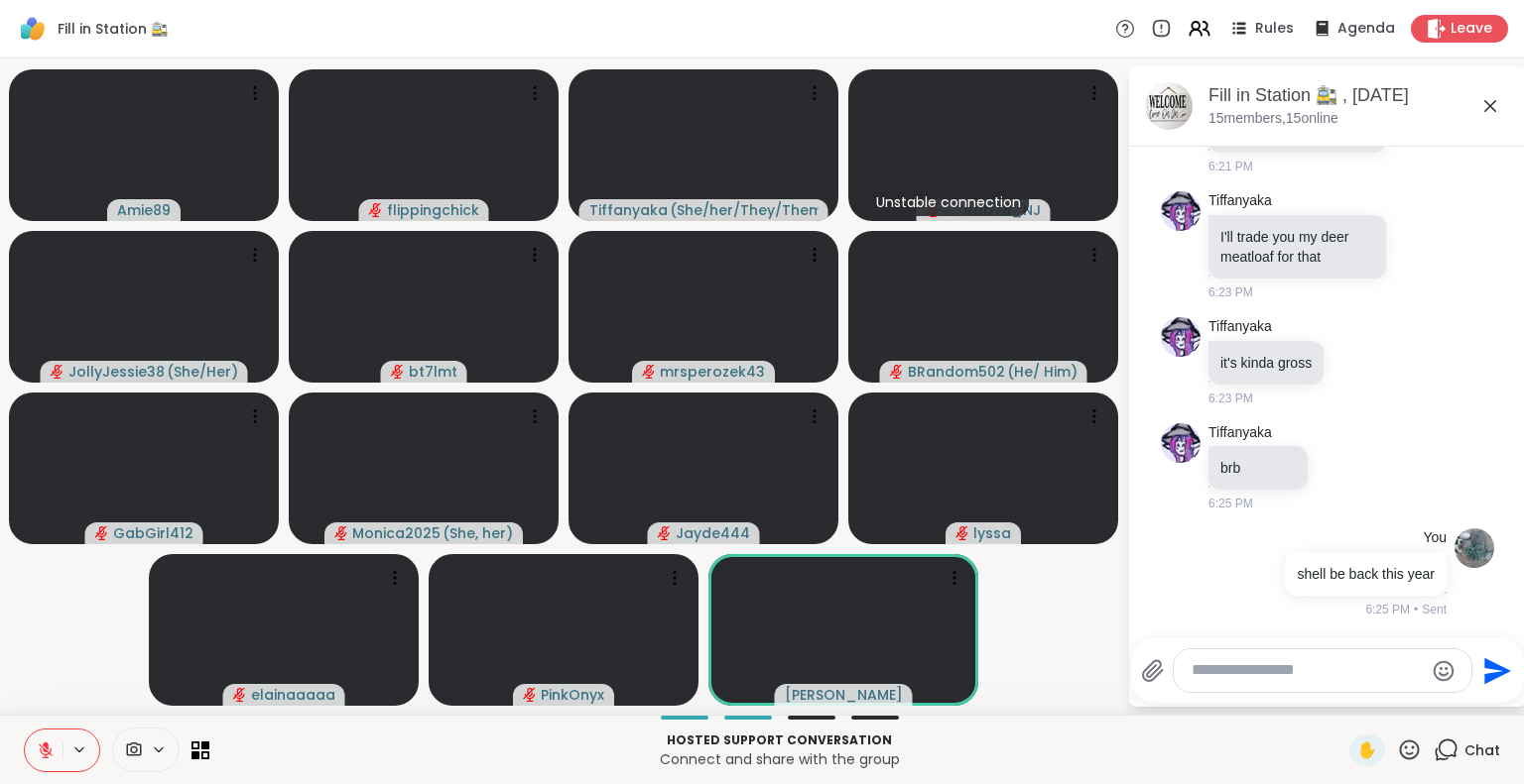
click at [50, 732] on button at bounding box center [44, 751] width 38 height 42
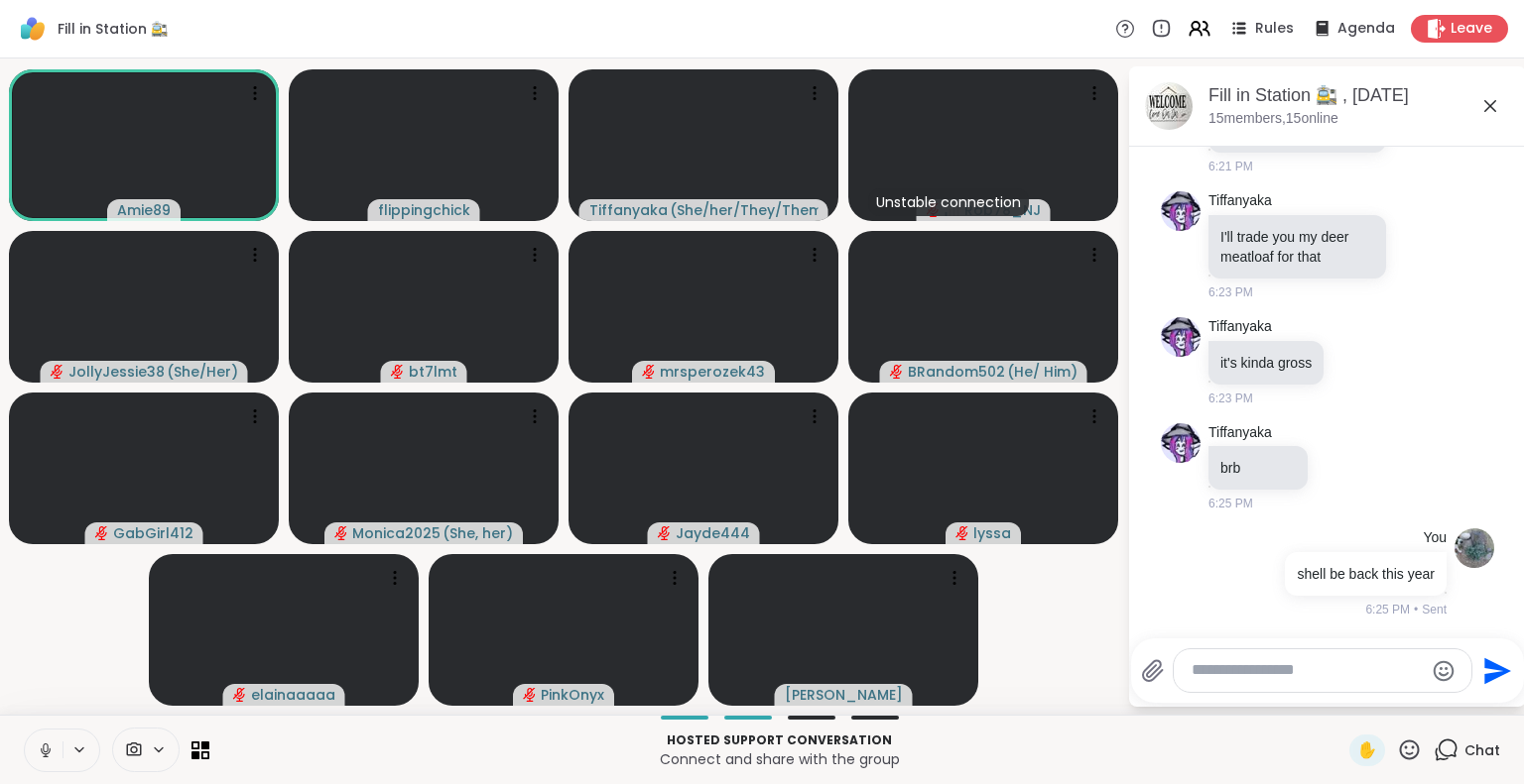
drag, startPoint x: 50, startPoint y: 740, endPoint x: 44, endPoint y: 765, distance: 25.7
click at [44, 765] on button at bounding box center [44, 751] width 38 height 42
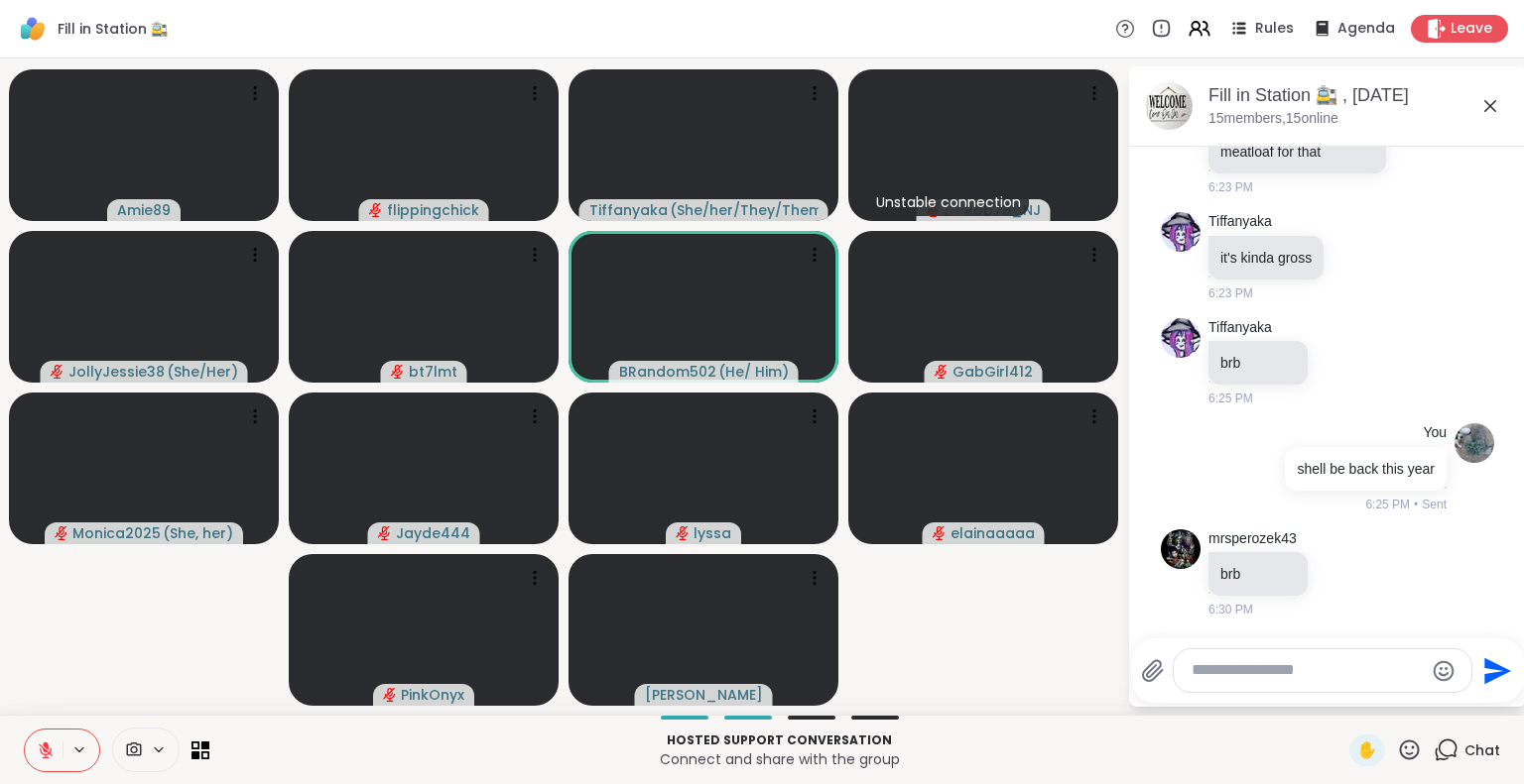
click at [44, 765] on button at bounding box center [44, 751] width 38 height 42
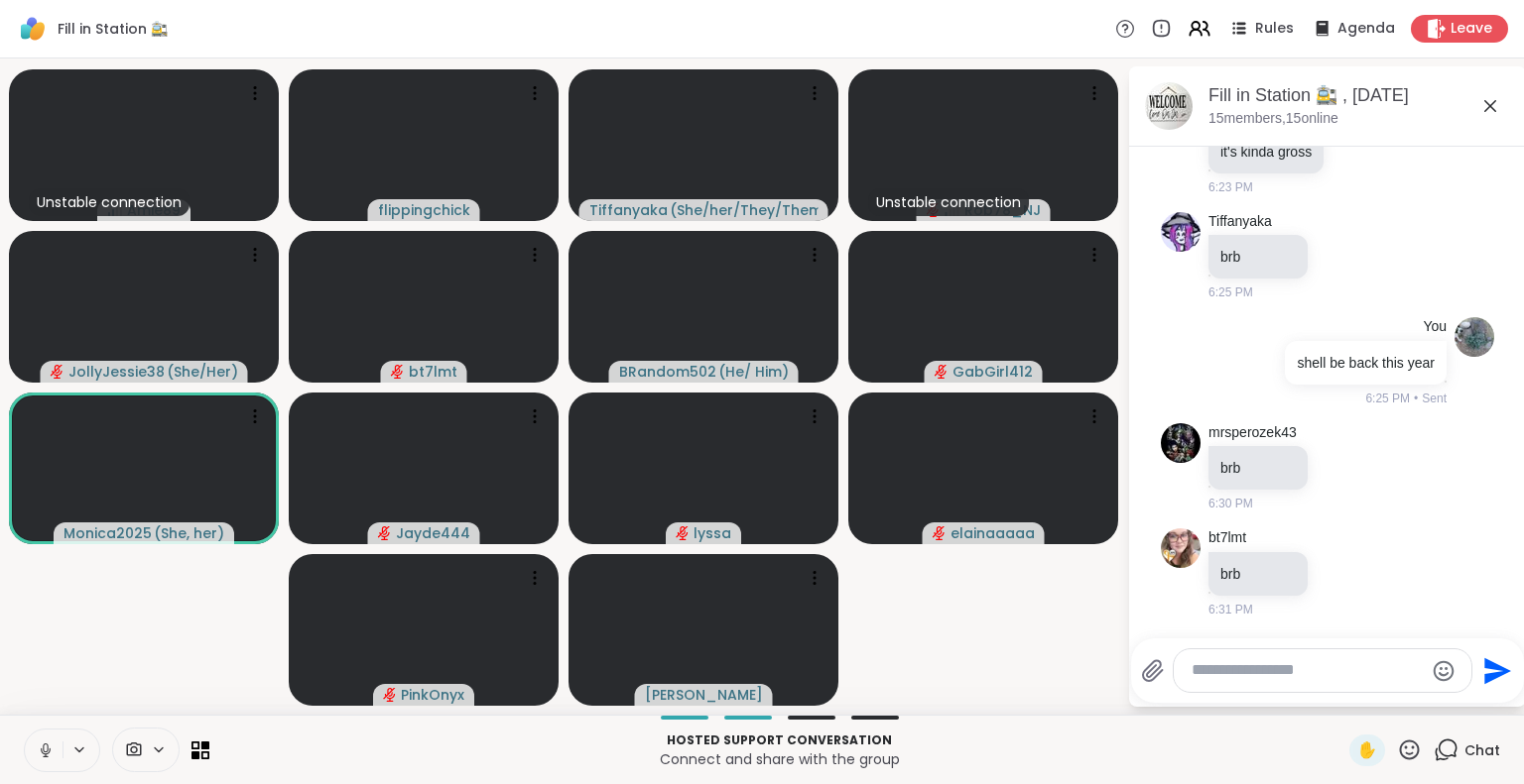
click at [1285, 670] on textarea "Type your message" at bounding box center [1307, 671] width 231 height 21
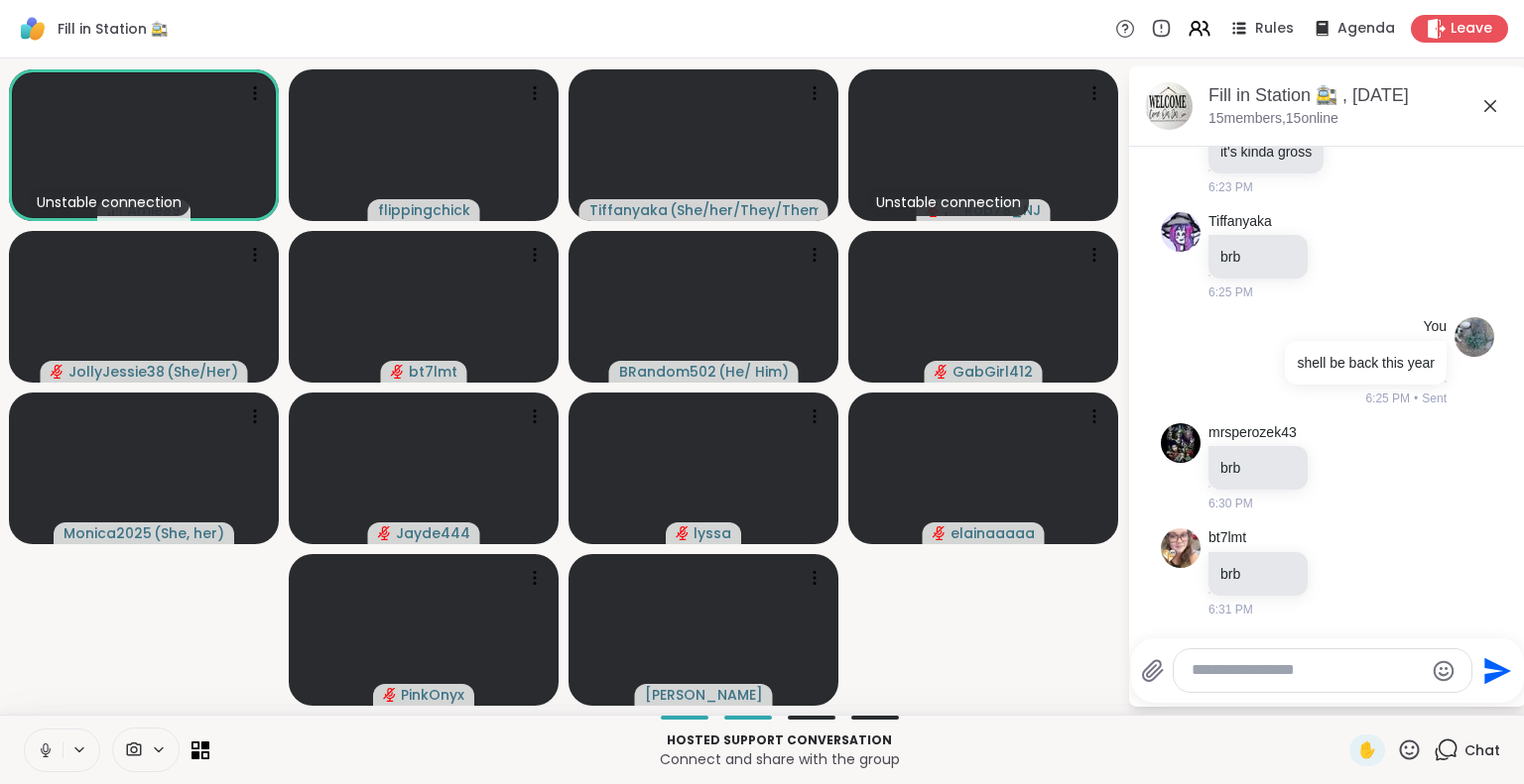
paste textarea "**********"
type textarea "**********"
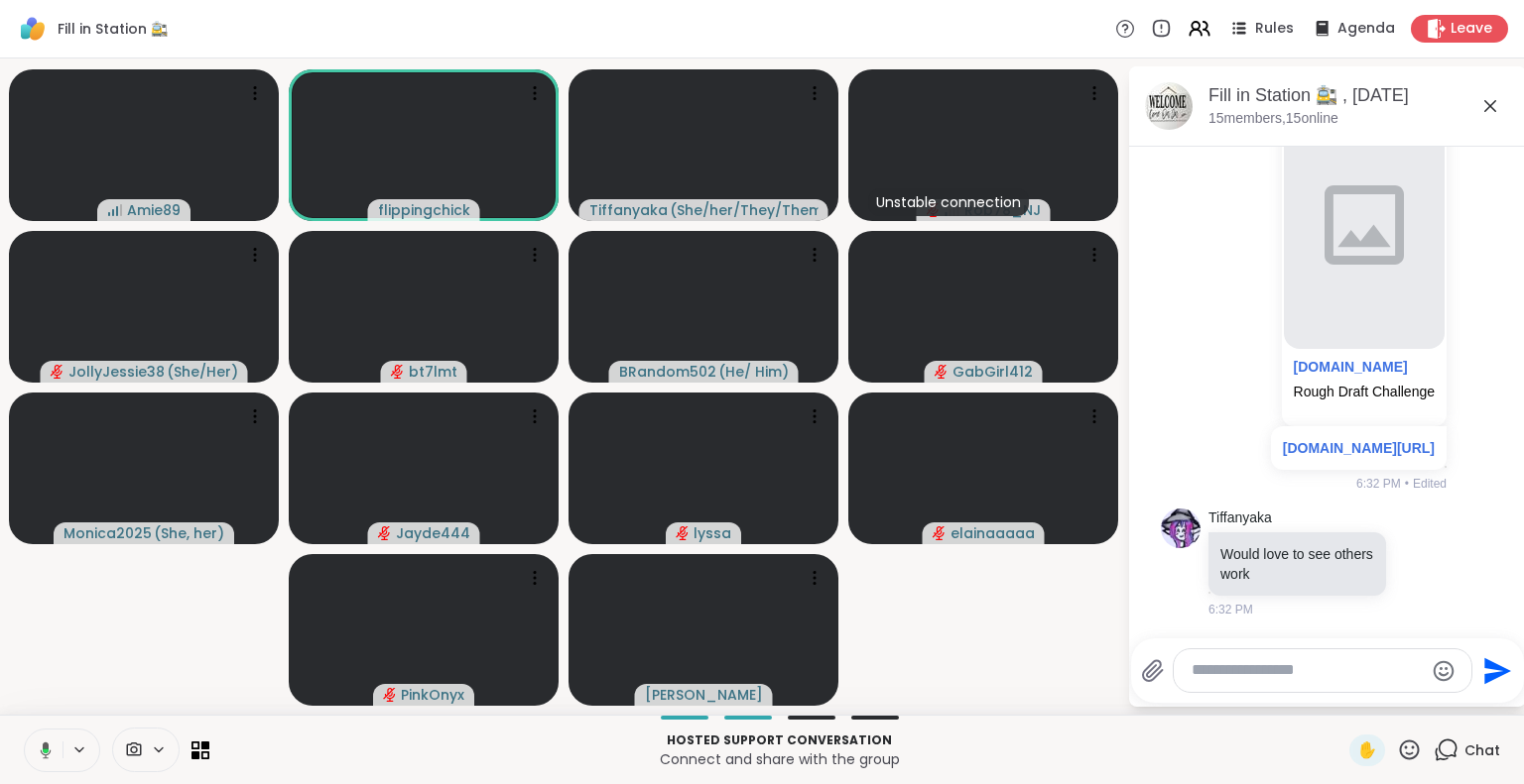
scroll to position [3643, 0]
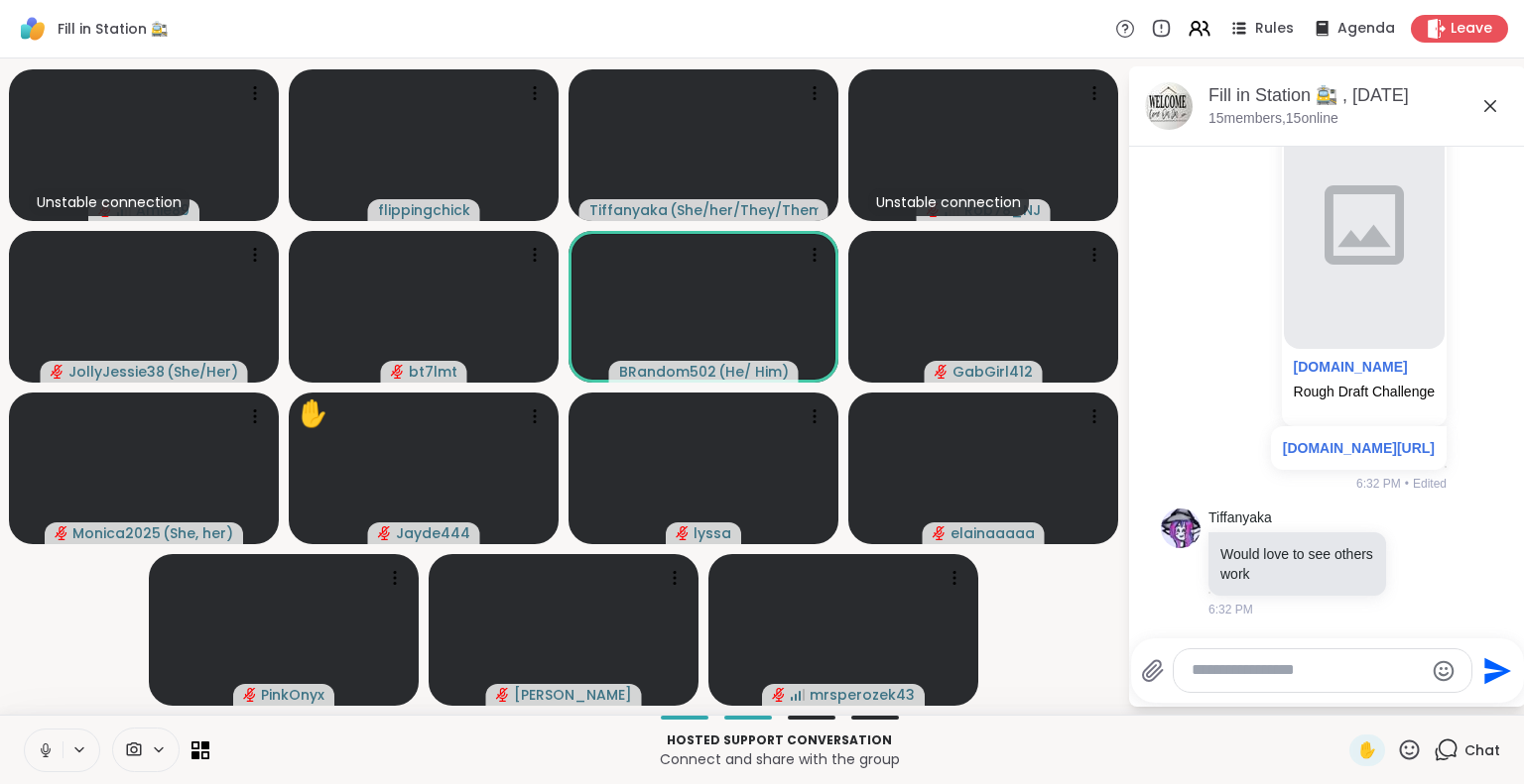
click at [48, 757] on icon at bounding box center [46, 751] width 18 height 18
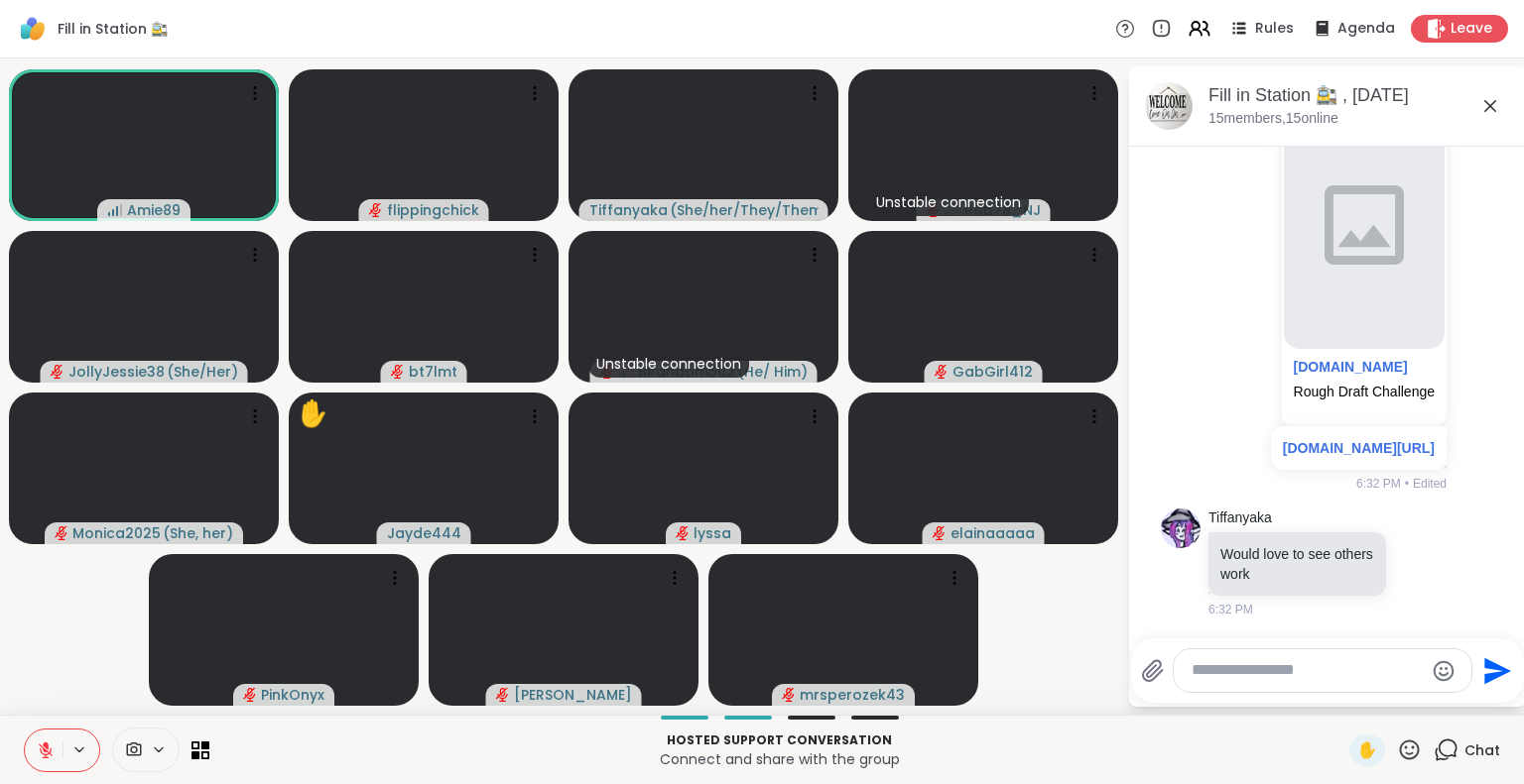
click at [1202, 676] on textarea "Type your message" at bounding box center [1307, 671] width 231 height 21
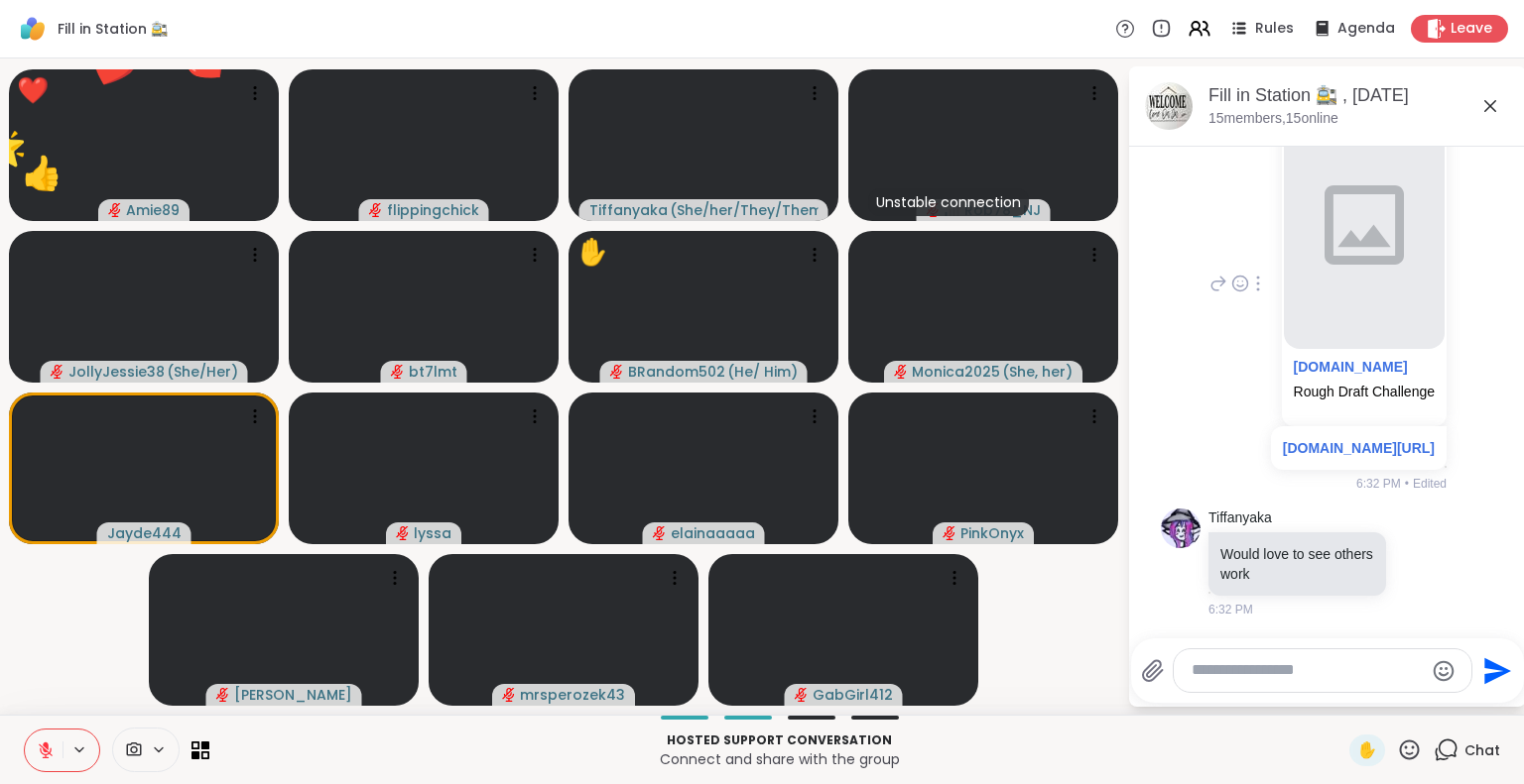
click at [1168, 340] on div "You [DOMAIN_NAME] Rough Draft Challenge [DOMAIN_NAME][URL] 6:32 PM • Edited" at bounding box center [1327, 285] width 333 height 433
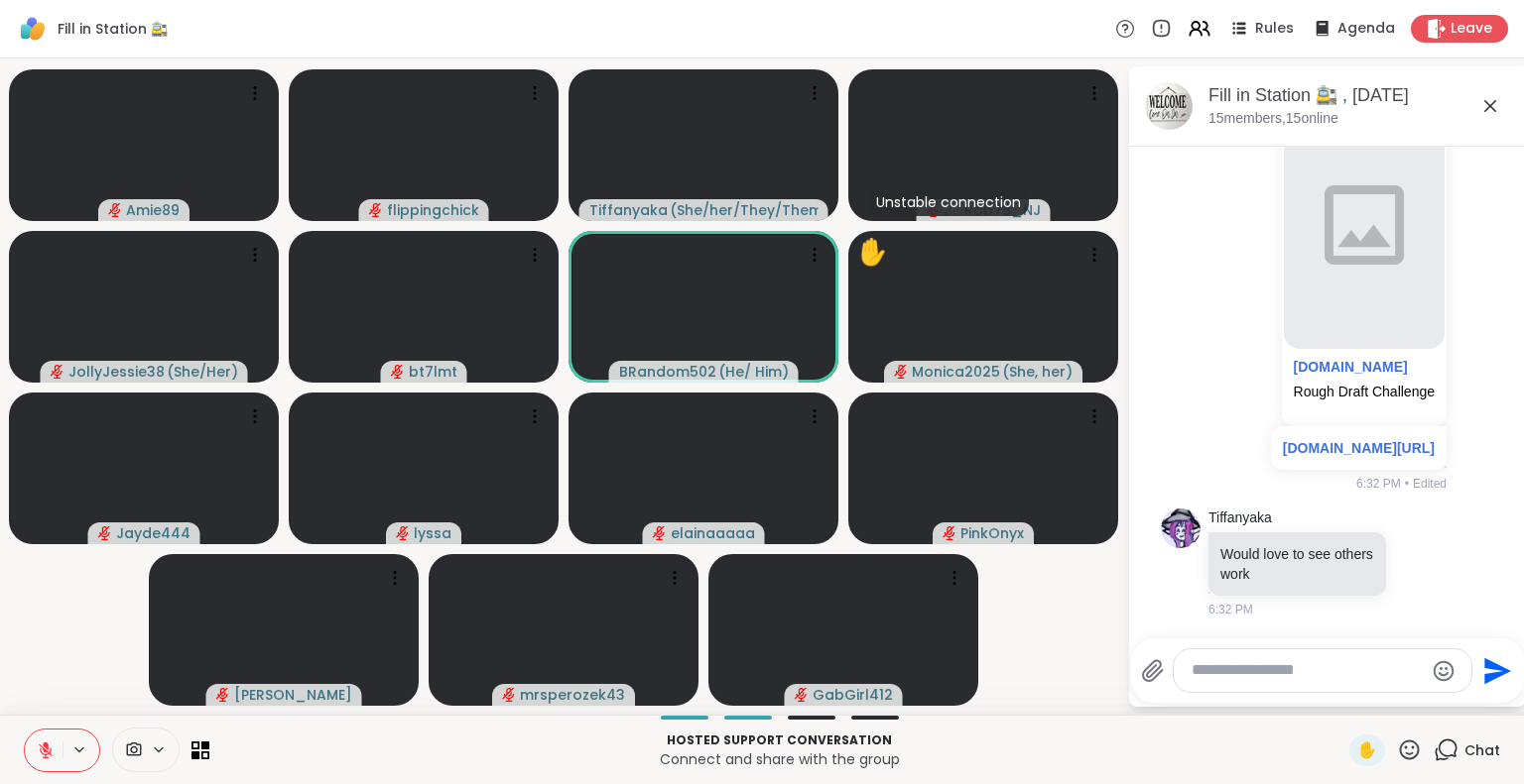
click at [1228, 682] on textarea "Type your message" at bounding box center [1307, 671] width 231 height 21
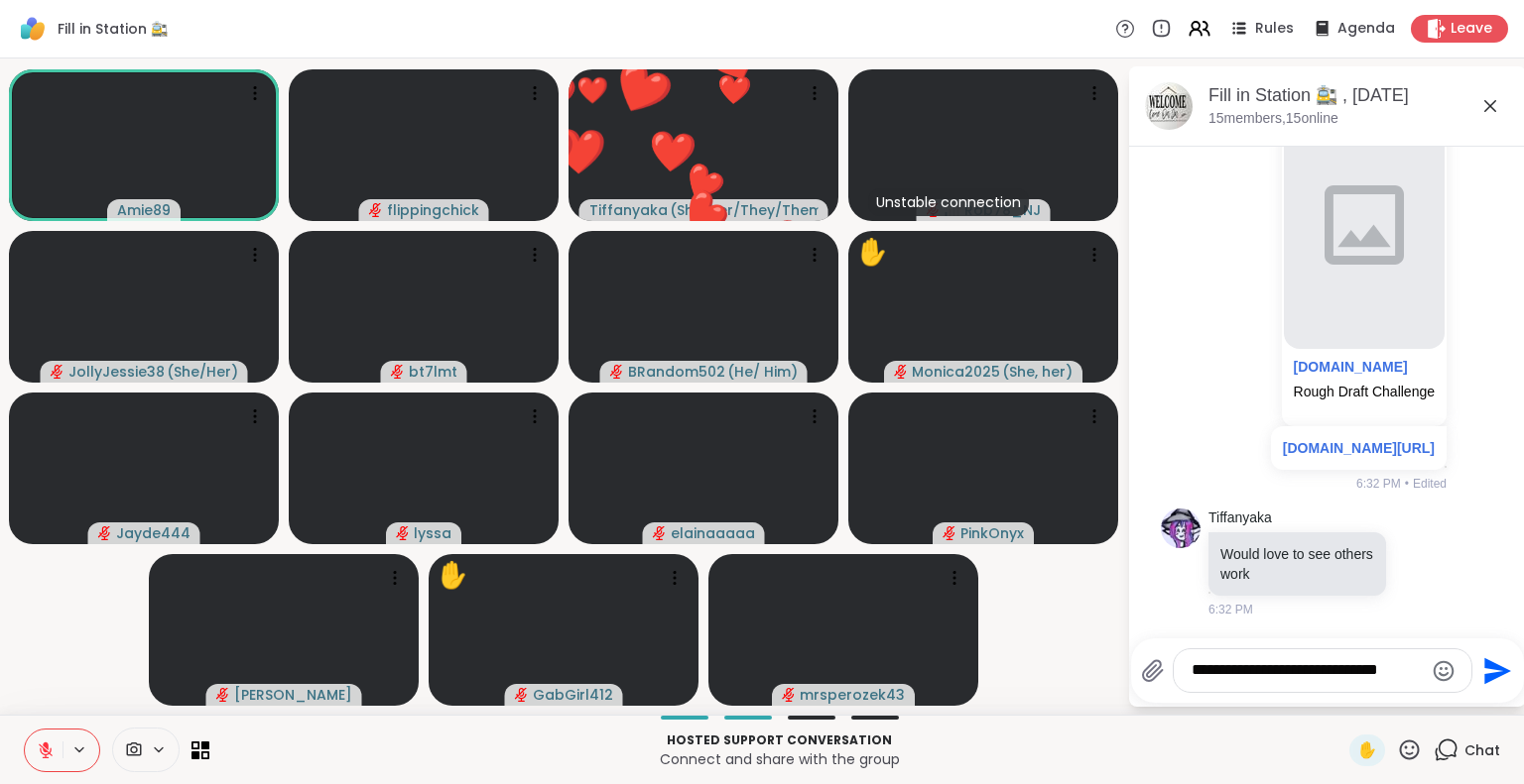
scroll to position [3657, 0]
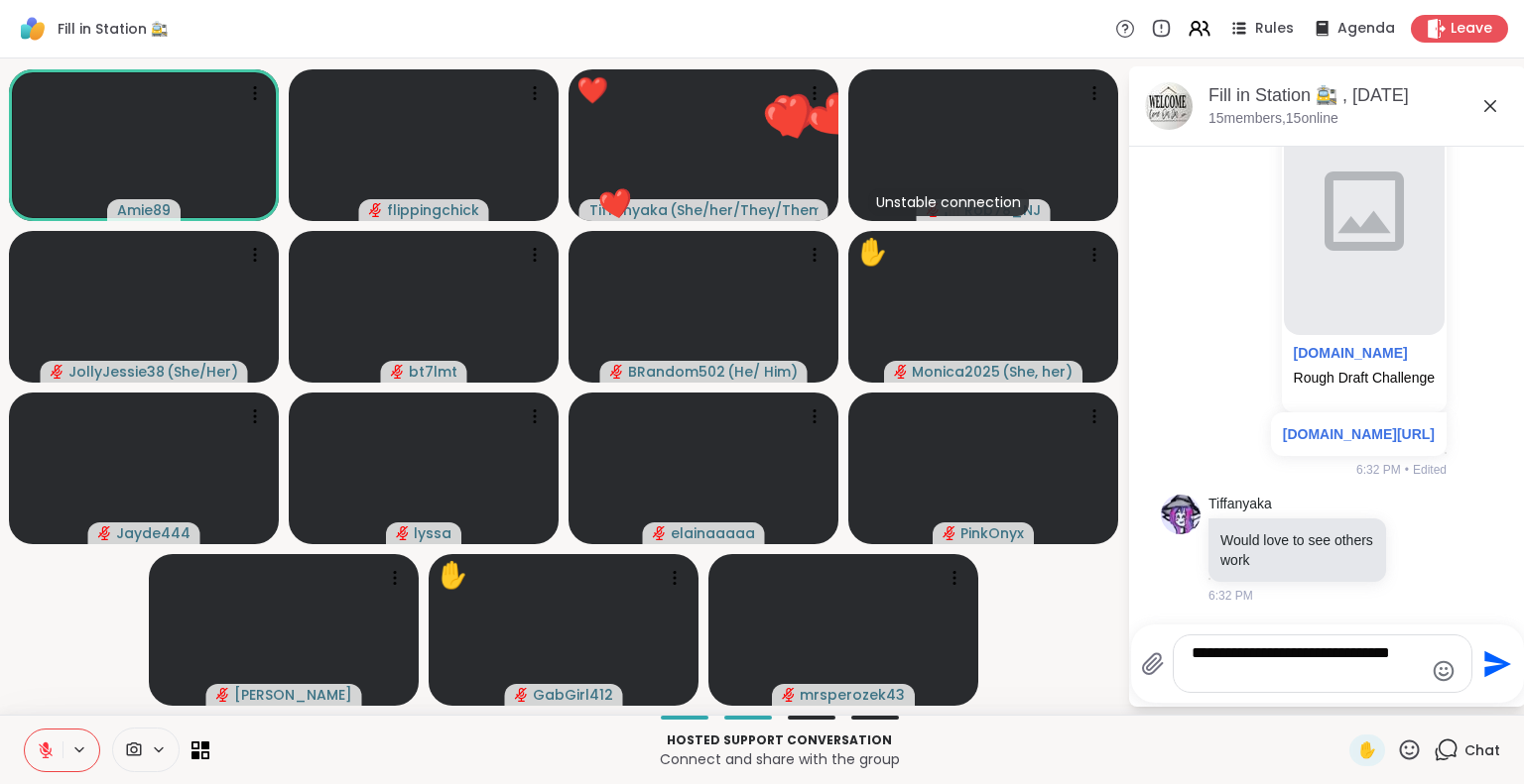
type textarea "**********"
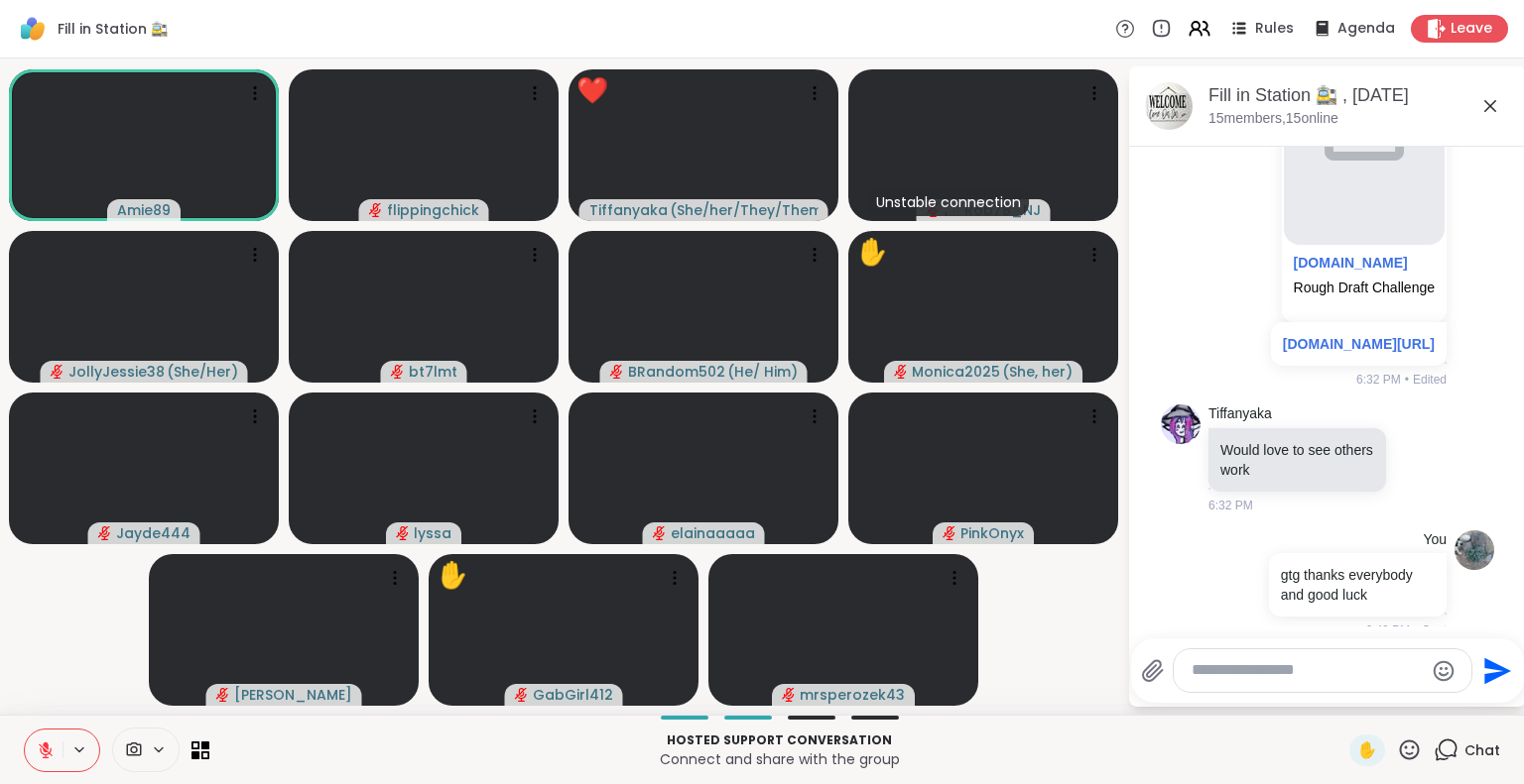
scroll to position [3769, 0]
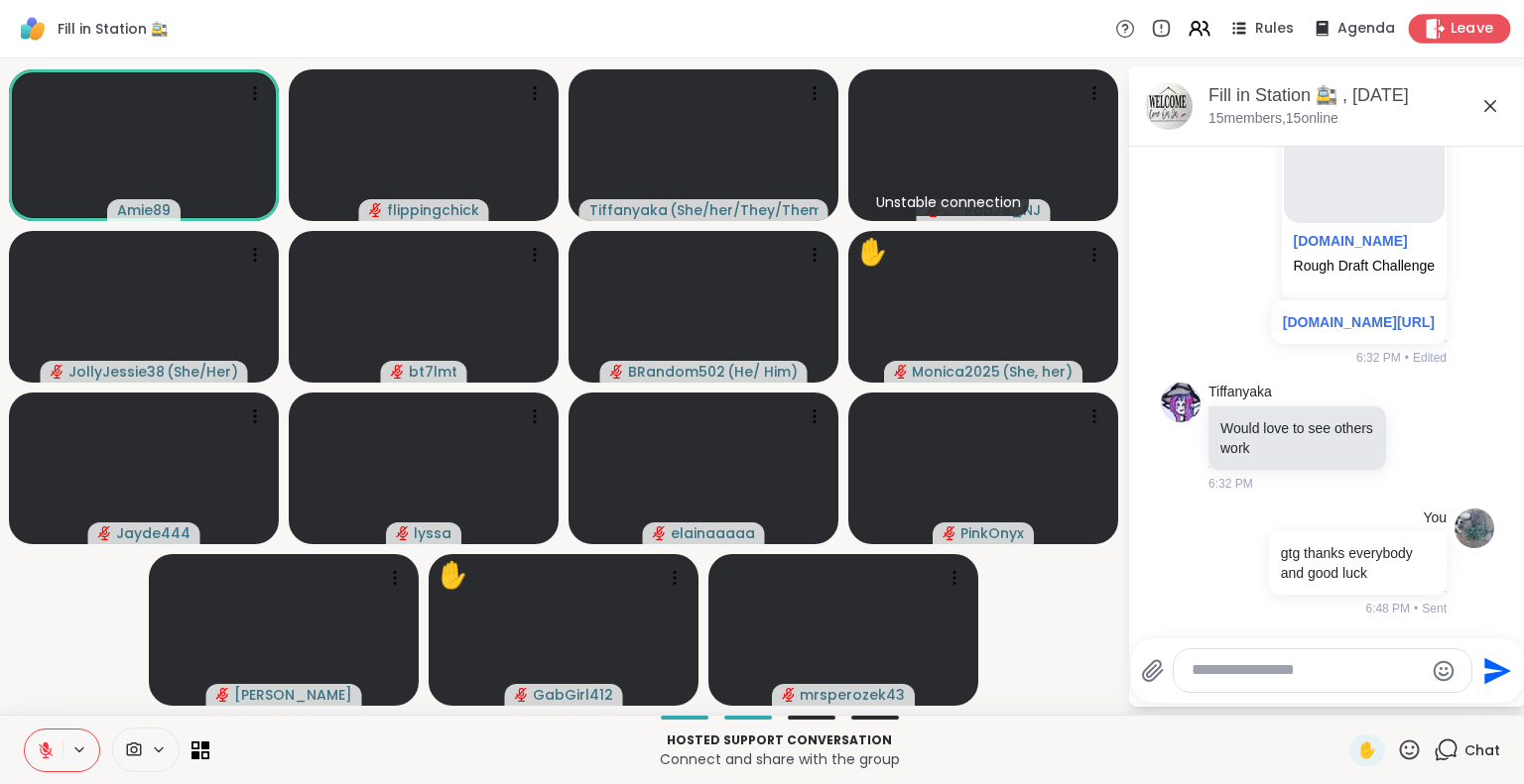
click at [1450, 20] on span "Leave" at bounding box center [1472, 29] width 44 height 21
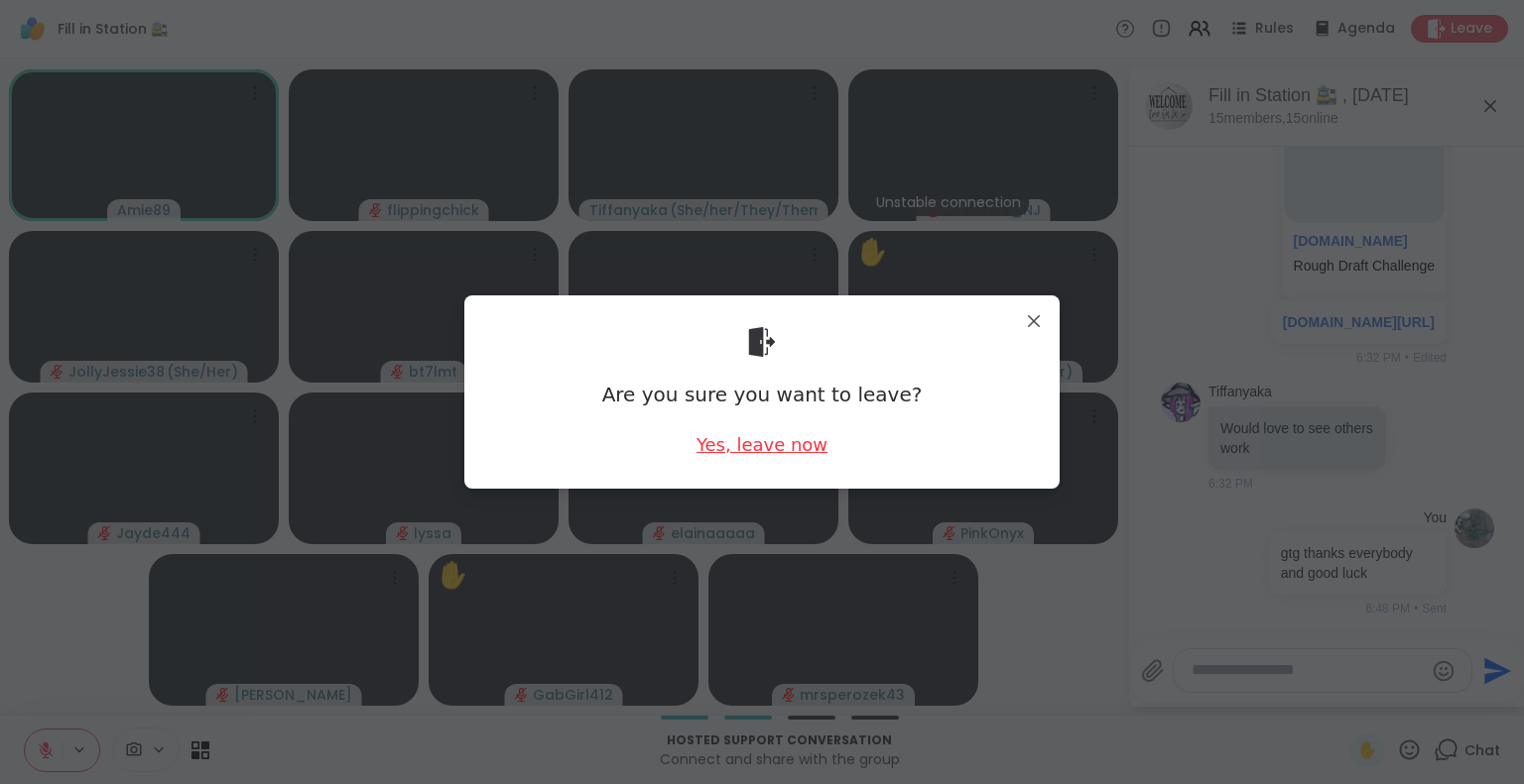
click at [789, 448] on div "Yes, leave now" at bounding box center [762, 445] width 131 height 25
